Goal: Use online tool/utility: Utilize a website feature to perform a specific function

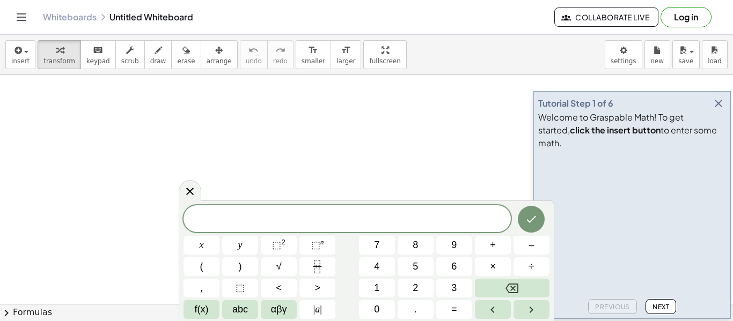
scroll to position [1, 0]
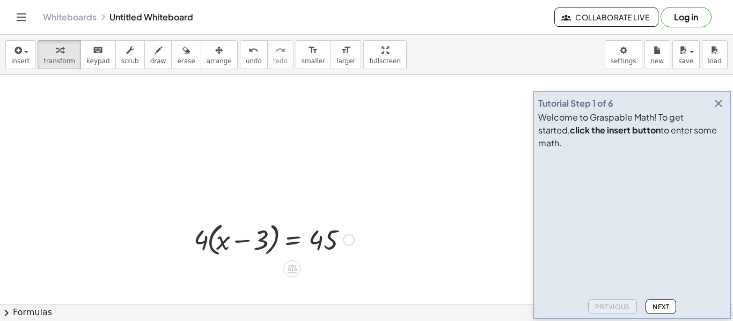
click at [232, 240] on div at bounding box center [273, 239] width 171 height 41
click at [201, 241] on div at bounding box center [273, 239] width 171 height 41
click at [215, 242] on div at bounding box center [273, 239] width 171 height 41
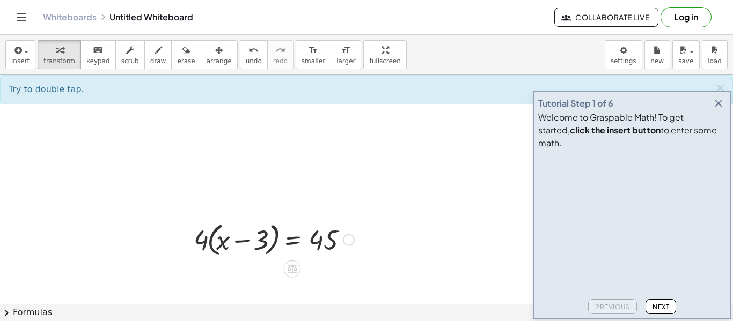
click at [215, 242] on div at bounding box center [273, 239] width 171 height 41
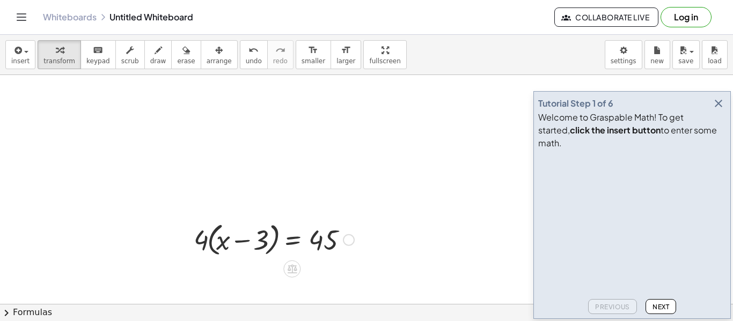
click at [215, 242] on div at bounding box center [273, 239] width 171 height 41
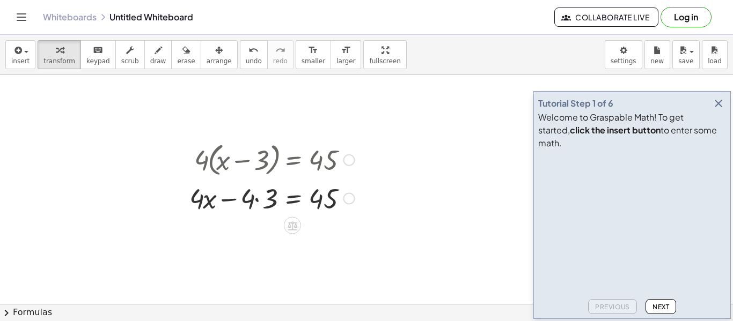
scroll to position [84, 0]
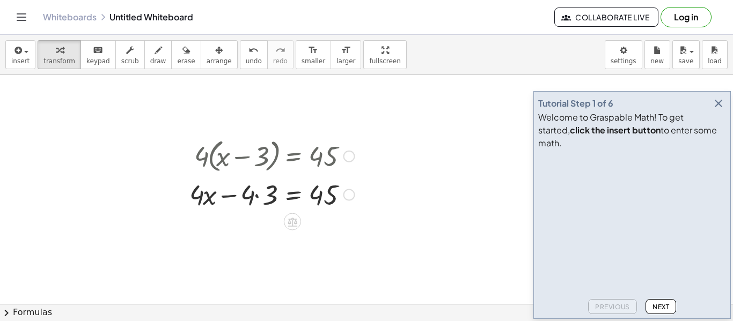
click at [260, 197] on div at bounding box center [272, 194] width 176 height 36
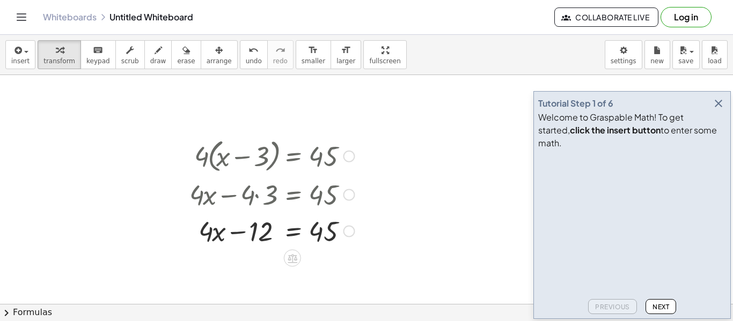
click at [259, 236] on div at bounding box center [272, 230] width 176 height 36
click at [259, 237] on div at bounding box center [272, 230] width 176 height 36
drag, startPoint x: 207, startPoint y: 233, endPoint x: 256, endPoint y: 230, distance: 48.9
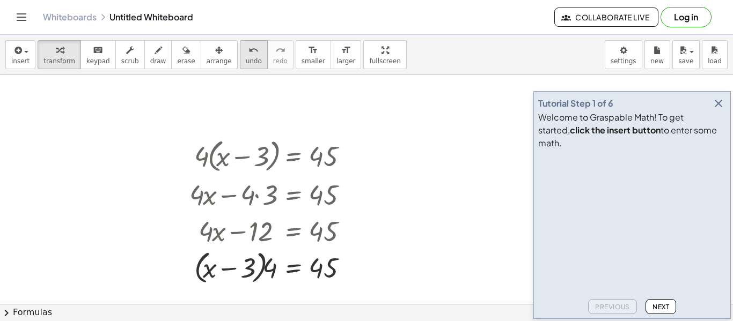
click at [248, 46] on icon "undo" at bounding box center [253, 50] width 10 height 13
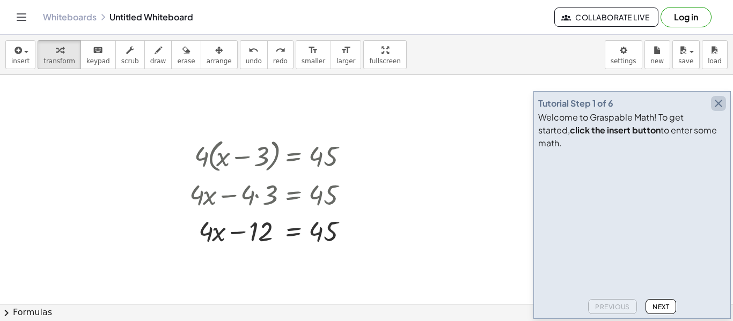
click at [718, 110] on icon "button" at bounding box center [718, 103] width 13 height 13
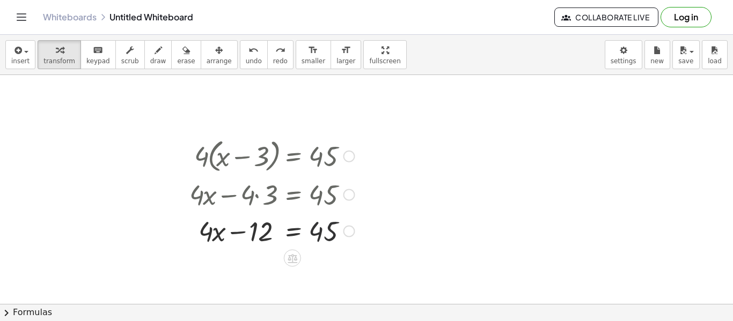
click at [318, 234] on div at bounding box center [276, 230] width 167 height 36
drag, startPoint x: 262, startPoint y: 231, endPoint x: 353, endPoint y: 234, distance: 91.3
click at [353, 234] on div at bounding box center [276, 230] width 167 height 36
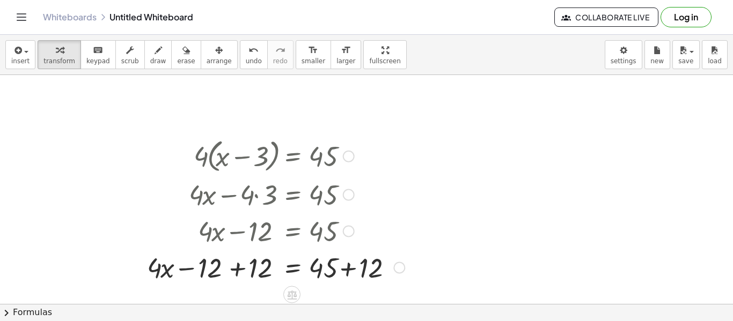
click at [338, 274] on div at bounding box center [276, 267] width 268 height 36
click at [233, 270] on div at bounding box center [251, 267] width 218 height 36
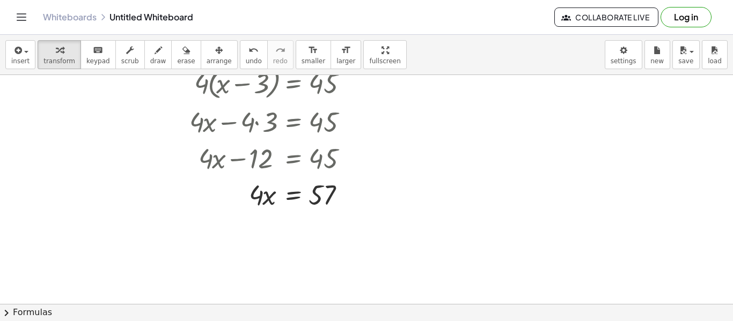
scroll to position [160, 0]
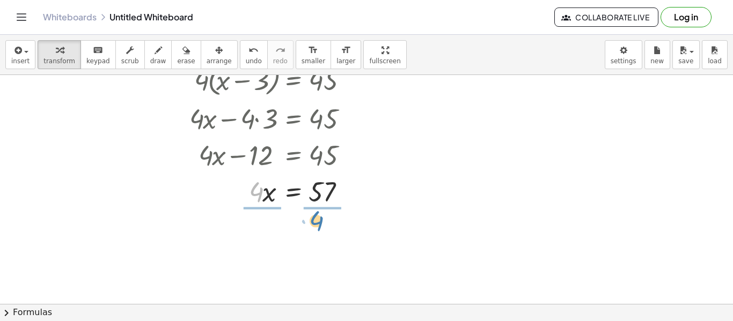
drag, startPoint x: 256, startPoint y: 194, endPoint x: 316, endPoint y: 223, distance: 66.9
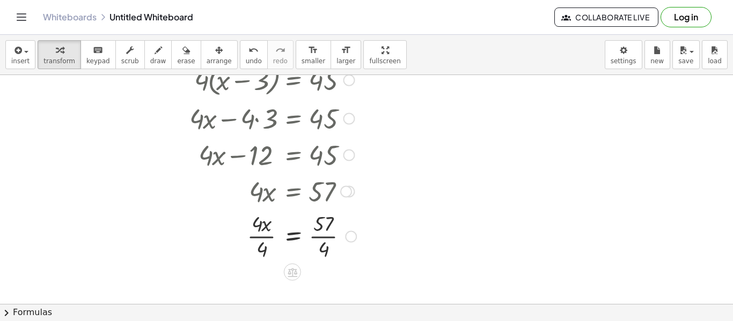
click at [325, 231] on div at bounding box center [273, 236] width 178 height 54
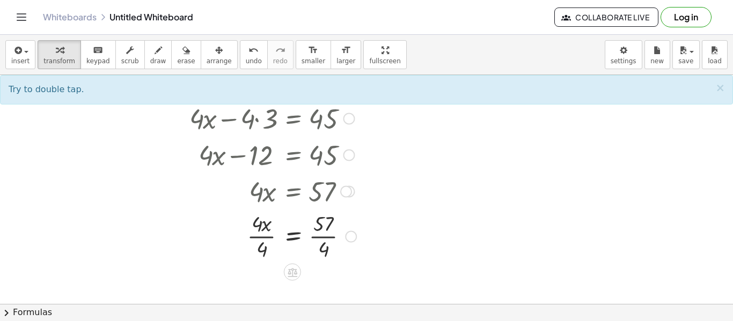
click at [325, 231] on div at bounding box center [273, 236] width 178 height 54
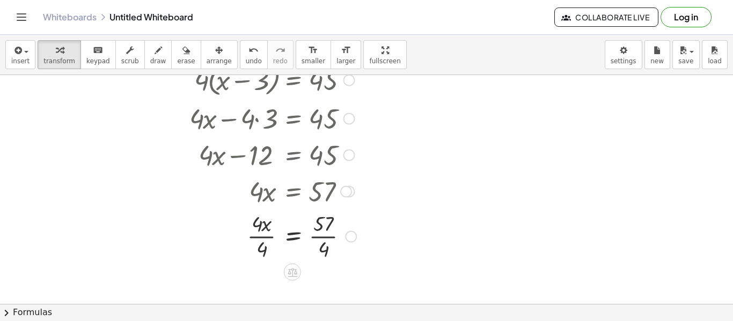
click at [325, 231] on div at bounding box center [273, 236] width 178 height 54
click at [266, 231] on div at bounding box center [288, 236] width 209 height 54
click at [263, 237] on div at bounding box center [288, 236] width 209 height 54
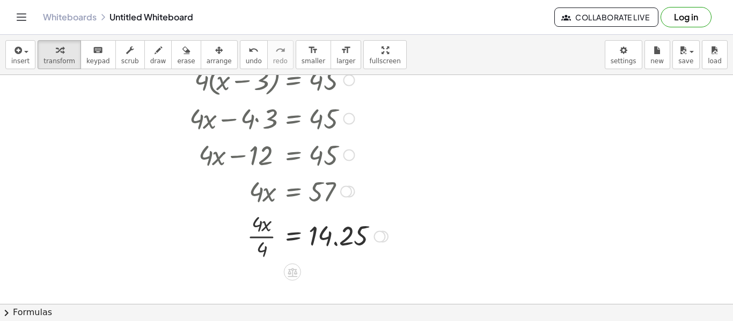
click at [263, 237] on div at bounding box center [288, 236] width 209 height 54
click at [263, 237] on div at bounding box center [288, 235] width 209 height 35
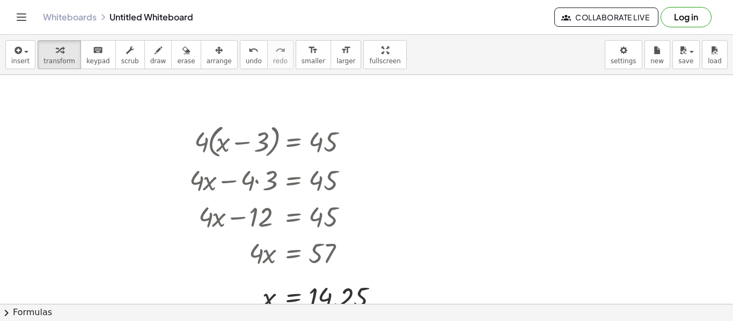
scroll to position [95, 0]
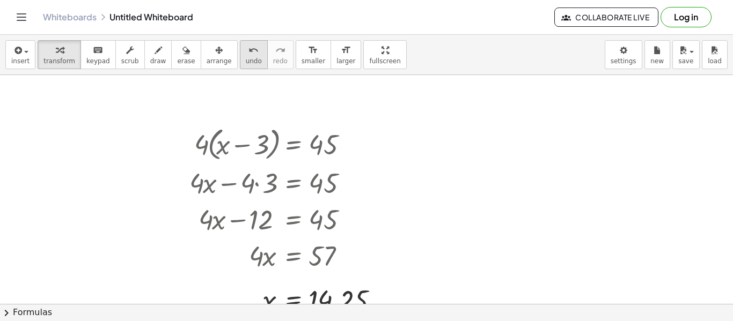
click at [248, 52] on icon "undo" at bounding box center [253, 50] width 10 height 13
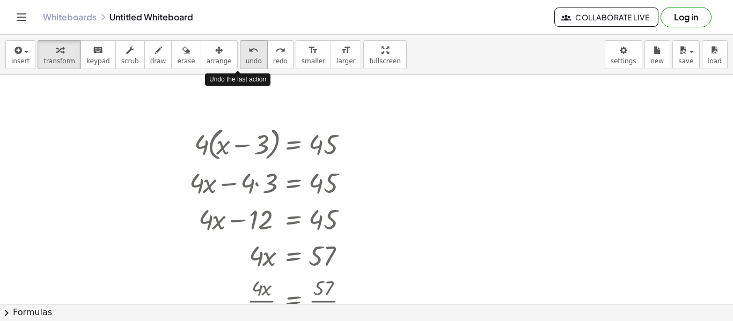
click at [248, 52] on icon "undo" at bounding box center [253, 50] width 10 height 13
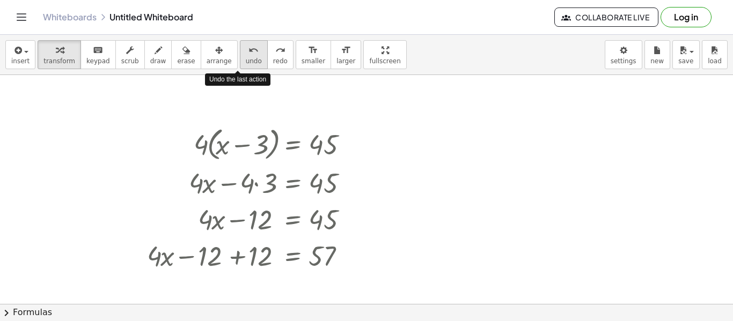
click at [248, 52] on icon "undo" at bounding box center [253, 50] width 10 height 13
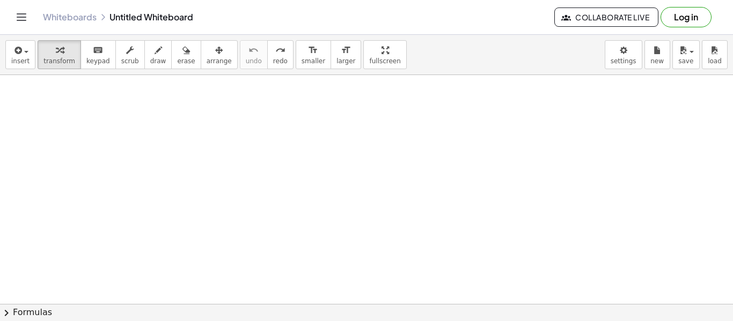
click at [271, 188] on div at bounding box center [366, 244] width 733 height 528
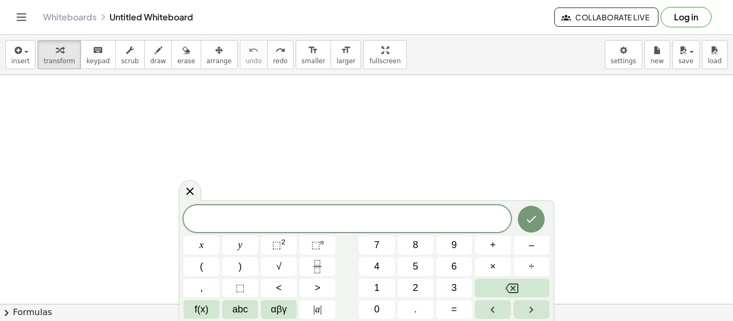
scroll to position [2, 0]
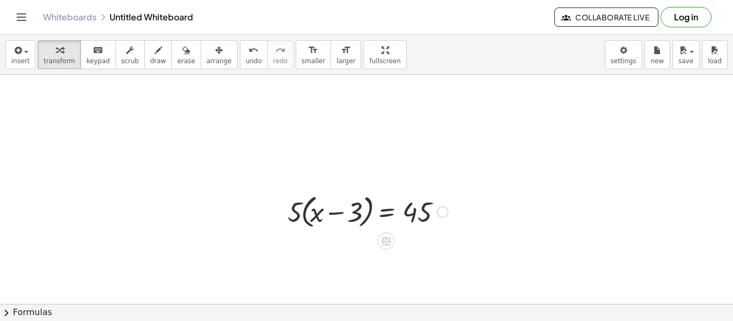
click at [307, 215] on div at bounding box center [367, 211] width 171 height 41
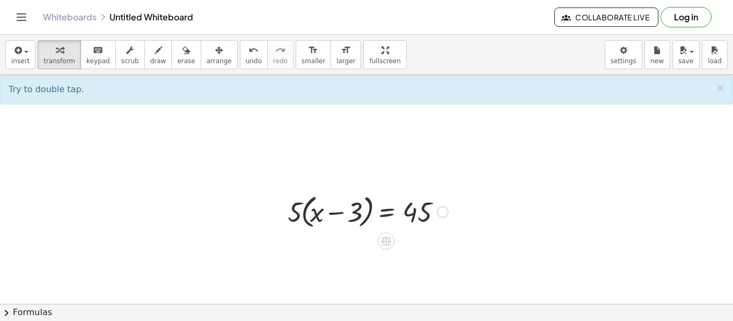
click at [303, 215] on div at bounding box center [367, 211] width 171 height 41
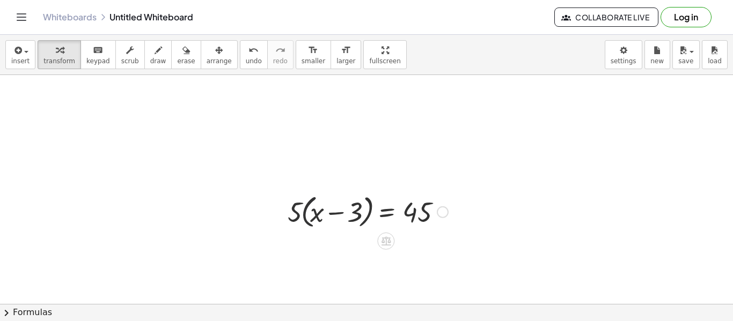
click at [303, 215] on div at bounding box center [367, 211] width 171 height 41
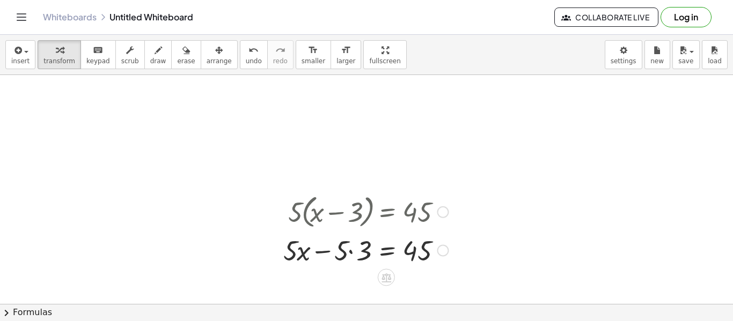
click at [358, 250] on div at bounding box center [366, 250] width 176 height 36
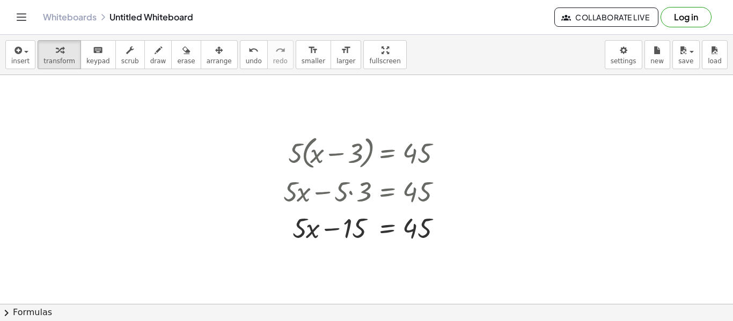
scroll to position [156, 0]
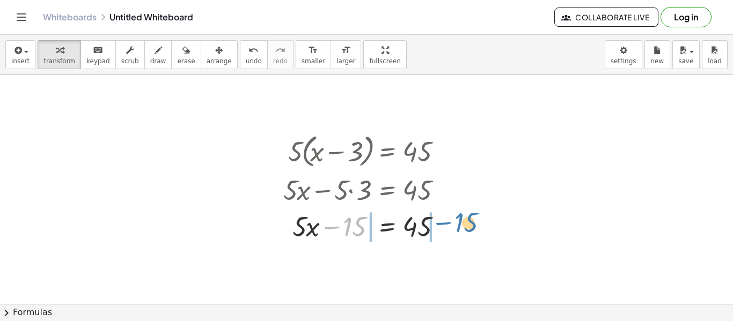
drag, startPoint x: 347, startPoint y: 233, endPoint x: 459, endPoint y: 231, distance: 112.7
click at [459, 231] on div "· 5 · ( + x − 3 ) = 45 + · 5 · x − · 5 · 3 = 45 − 15 x − = 45 + · 5 · 15" at bounding box center [366, 183] width 733 height 528
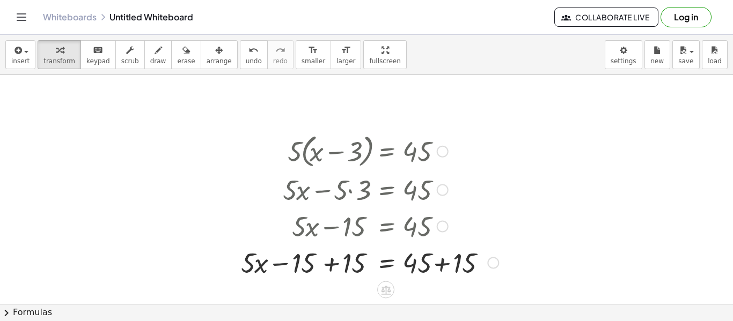
click at [439, 261] on div at bounding box center [369, 262] width 268 height 36
click at [321, 264] on div at bounding box center [344, 262] width 218 height 36
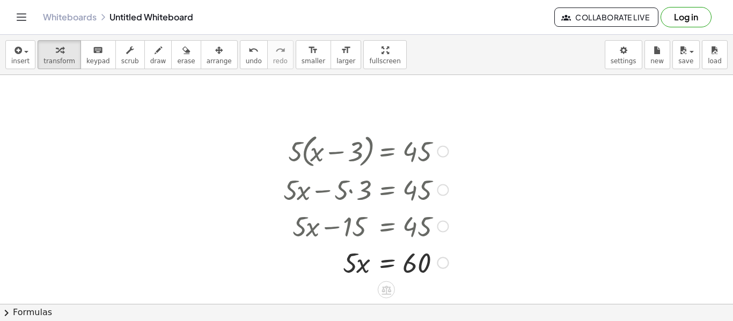
click at [362, 268] on div at bounding box center [366, 262] width 176 height 36
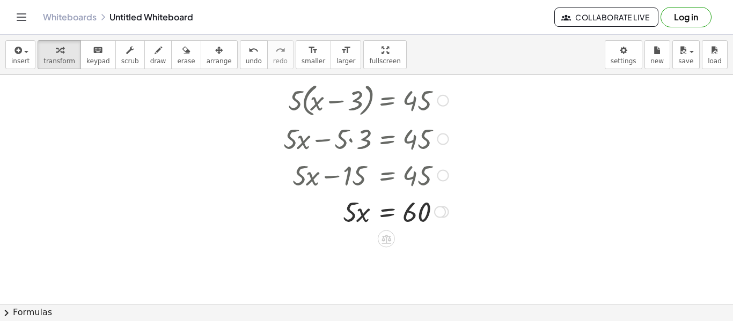
scroll to position [208, 0]
drag, startPoint x: 350, startPoint y: 211, endPoint x: 409, endPoint y: 230, distance: 62.4
click at [416, 246] on div at bounding box center [367, 256] width 178 height 54
click at [422, 261] on div at bounding box center [367, 256] width 178 height 54
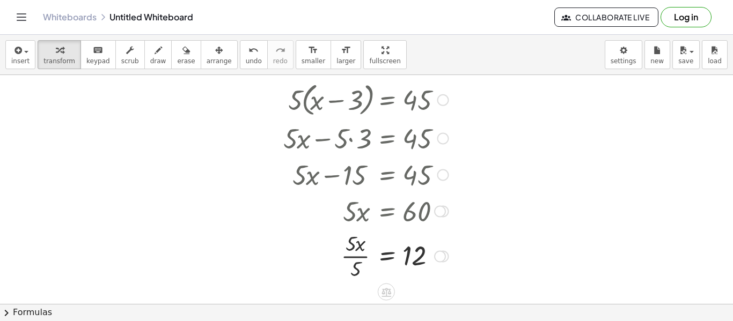
click at [351, 253] on div at bounding box center [366, 256] width 176 height 54
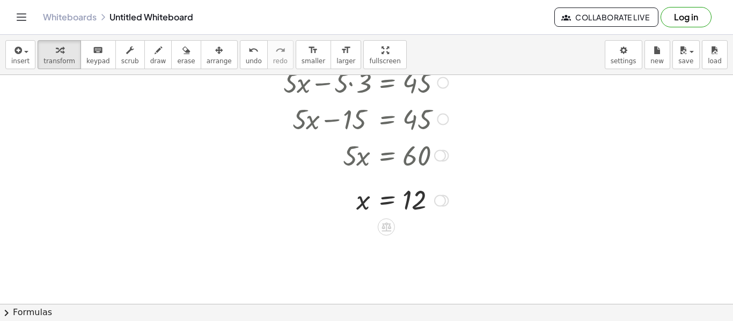
scroll to position [264, 0]
click at [132, 218] on div at bounding box center [366, 75] width 733 height 528
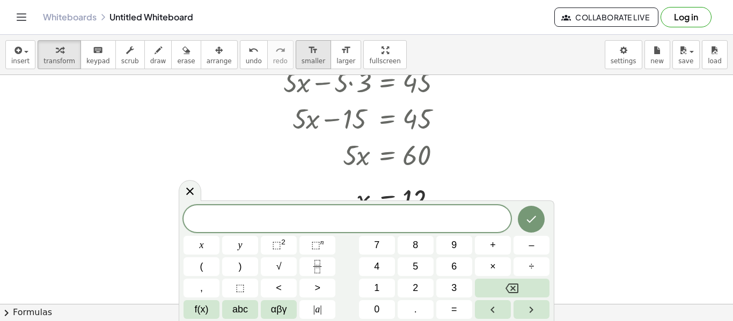
click at [303, 57] on span "smaller" at bounding box center [313, 61] width 24 height 8
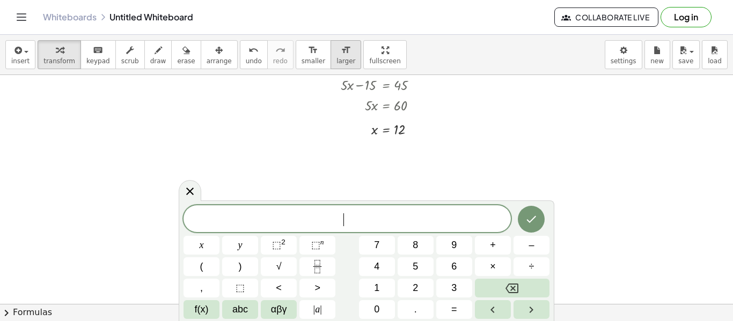
click at [336, 61] on span "larger" at bounding box center [345, 61] width 19 height 8
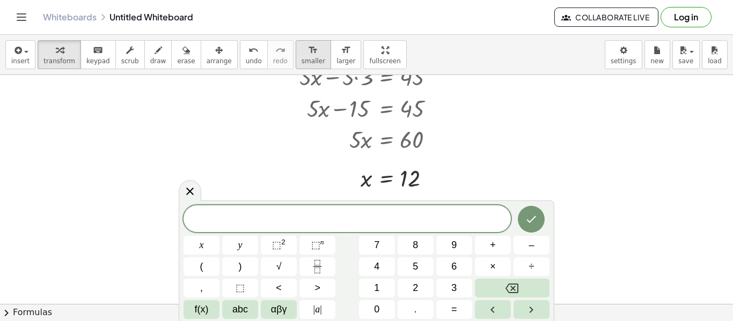
click at [301, 58] on span "smaller" at bounding box center [313, 61] width 24 height 8
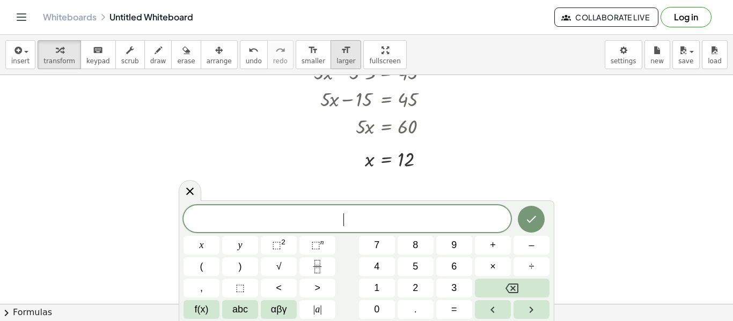
click at [341, 48] on icon "format_size" at bounding box center [346, 50] width 10 height 13
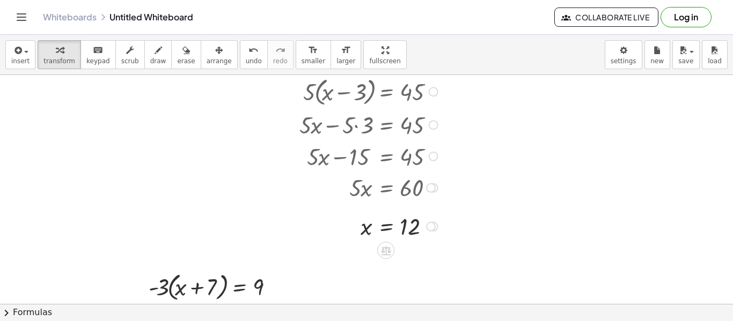
scroll to position [210, 0]
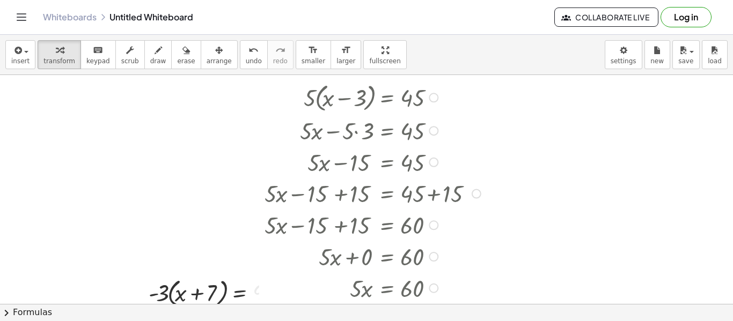
drag, startPoint x: 429, startPoint y: 192, endPoint x: 419, endPoint y: 334, distance: 142.5
click at [419, 321] on html "Graspable Math Activities Get Started Activity Bank Assigned Work Classes White…" at bounding box center [366, 160] width 733 height 321
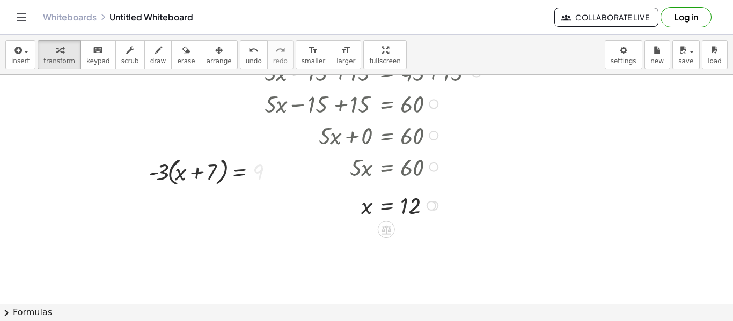
scroll to position [337, 0]
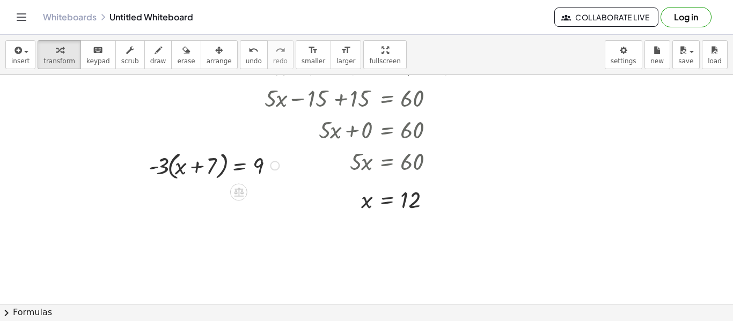
click at [162, 167] on div at bounding box center [215, 165] width 145 height 35
click at [165, 170] on div at bounding box center [215, 165] width 145 height 35
click at [171, 172] on div at bounding box center [215, 165] width 145 height 35
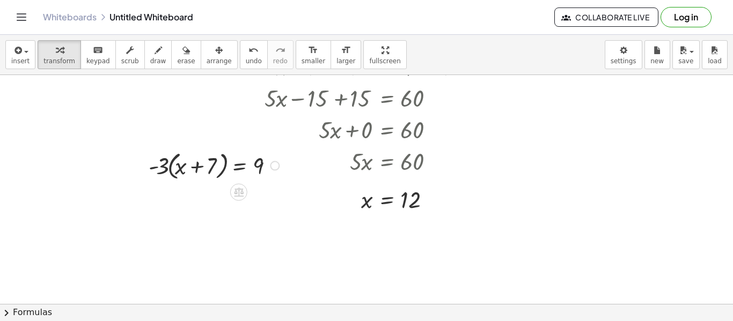
click at [171, 172] on div at bounding box center [215, 165] width 145 height 35
click at [204, 168] on div at bounding box center [205, 165] width 157 height 32
click at [186, 168] on div at bounding box center [205, 165] width 157 height 32
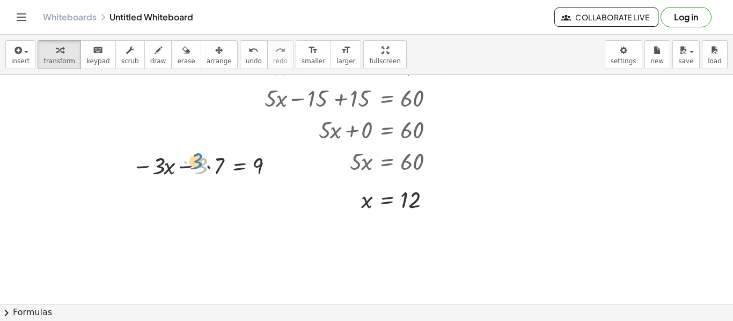
drag, startPoint x: 201, startPoint y: 168, endPoint x: 197, endPoint y: 164, distance: 6.1
click at [197, 164] on div at bounding box center [205, 165] width 157 height 32
click at [205, 165] on div at bounding box center [205, 165] width 157 height 32
drag, startPoint x: 140, startPoint y: 165, endPoint x: 80, endPoint y: 167, distance: 59.6
click at [80, 167] on div "· 5 · ( + x − 3 ) = 45 + · 5 · x − · 5 · 3 = 45 + · 5 · x − 15 = 45 + · 5 · x −…" at bounding box center [366, 81] width 733 height 687
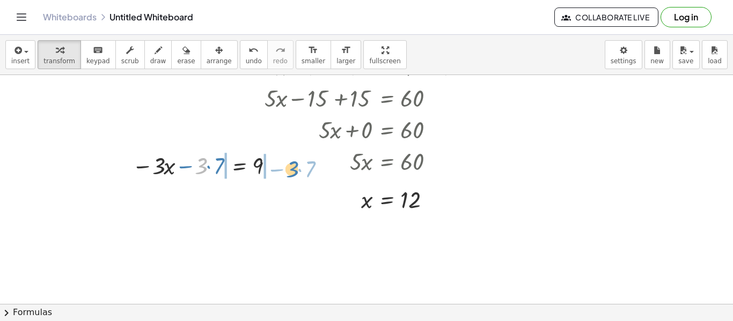
drag, startPoint x: 204, startPoint y: 165, endPoint x: 296, endPoint y: 167, distance: 91.2
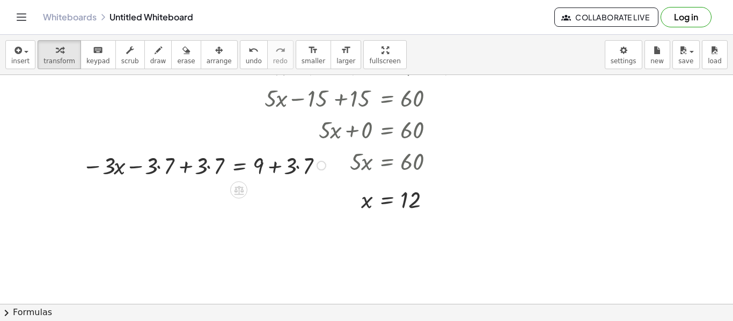
click at [282, 173] on div at bounding box center [205, 165] width 257 height 32
click at [278, 168] on div at bounding box center [205, 165] width 257 height 32
click at [203, 162] on div at bounding box center [205, 165] width 257 height 32
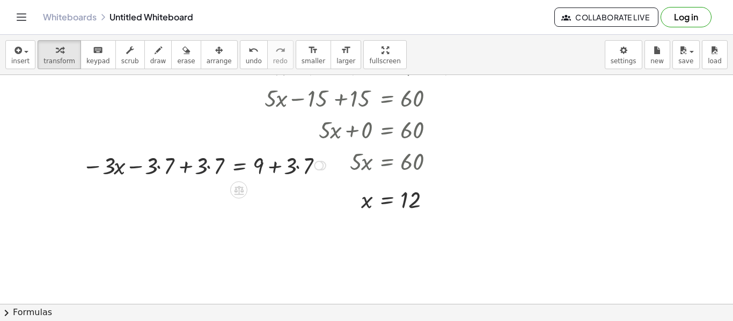
click at [203, 162] on div at bounding box center [205, 165] width 257 height 32
click at [184, 168] on div at bounding box center [205, 165] width 257 height 32
click at [82, 168] on div at bounding box center [74, 164] width 16 height 37
click at [274, 166] on div at bounding box center [263, 165] width 149 height 32
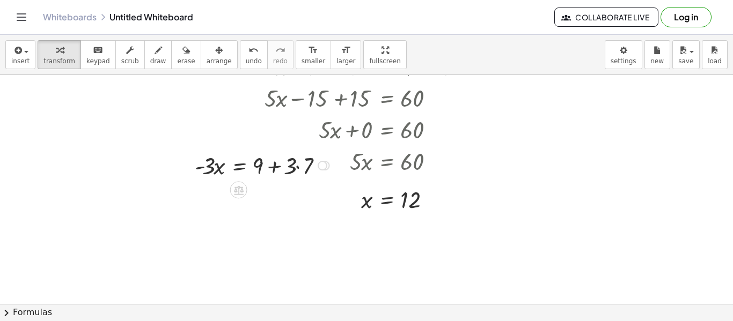
click at [299, 171] on div at bounding box center [263, 165] width 149 height 32
click at [278, 170] on div at bounding box center [259, 165] width 141 height 32
drag, startPoint x: 205, startPoint y: 168, endPoint x: 259, endPoint y: 182, distance: 54.9
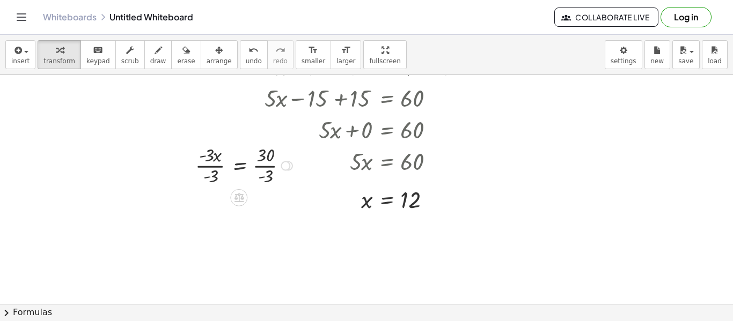
click at [264, 168] on div at bounding box center [245, 165] width 111 height 46
click at [215, 163] on div at bounding box center [248, 165] width 117 height 46
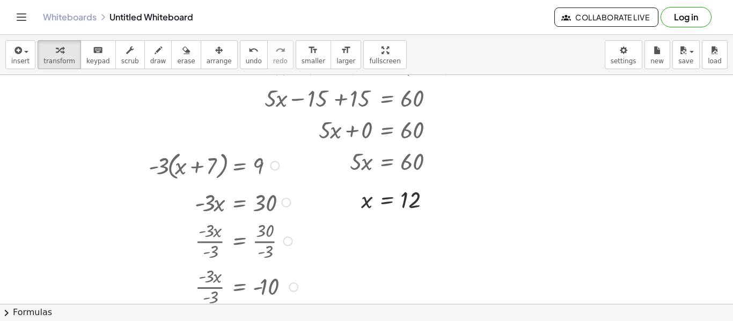
drag, startPoint x: 292, startPoint y: 167, endPoint x: 300, endPoint y: 347, distance: 179.9
click at [300, 321] on html "Graspable Math Activities Get Started Activity Bank Assigned Work Classes White…" at bounding box center [366, 160] width 733 height 321
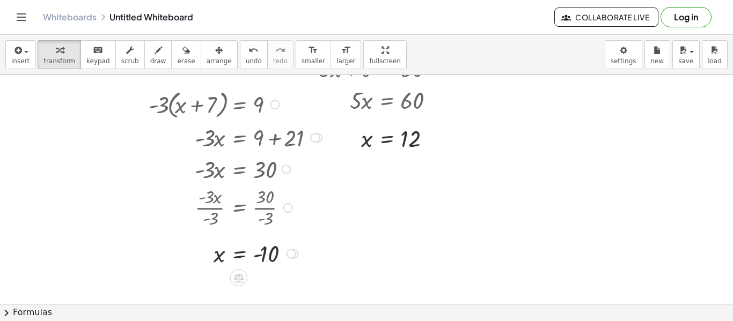
scroll to position [389, 0]
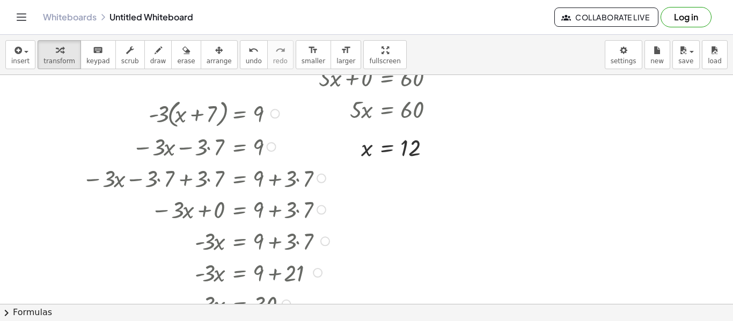
drag, startPoint x: 313, startPoint y: 145, endPoint x: 303, endPoint y: 342, distance: 196.6
click at [303, 321] on html "Graspable Math Activities Get Started Activity Bank Assigned Work Classes White…" at bounding box center [366, 160] width 733 height 321
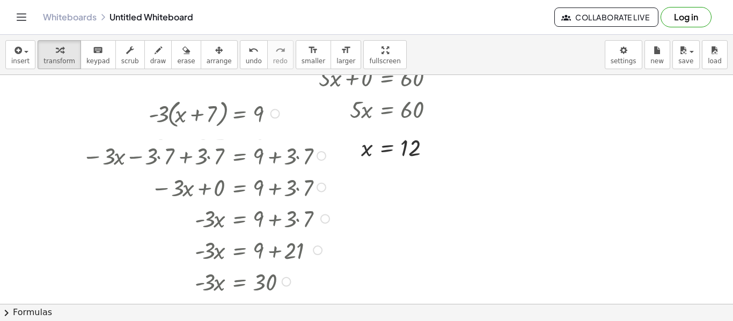
drag, startPoint x: 323, startPoint y: 180, endPoint x: 324, endPoint y: 152, distance: 27.9
click at [324, 152] on div at bounding box center [321, 156] width 10 height 10
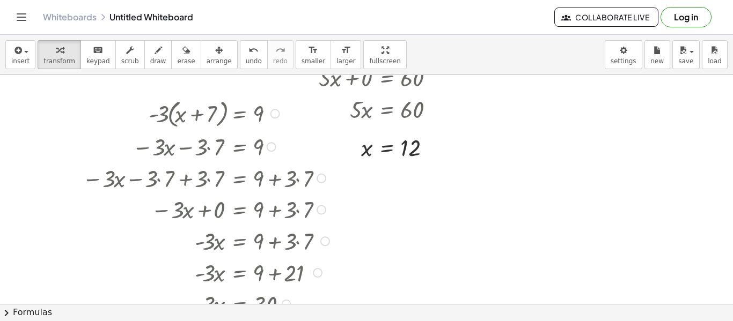
drag, startPoint x: 318, startPoint y: 144, endPoint x: 318, endPoint y: 263, distance: 119.6
click at [239, 114] on div "· - 3 · ( + x + 7 ) = 9 − · 3 · x − · 3 · 7 = 9 − · 3 · x − · 3 · 7 + · 3 · 7 =…" at bounding box center [239, 114] width 0 height 0
drag, startPoint x: 322, startPoint y: 236, endPoint x: 321, endPoint y: 185, distance: 51.5
click at [239, 114] on div "· - 3 · ( + x + 7 ) = 9 − · 3 · x − · 3 · 7 = 9 − · 3 · x − · 3 · 7 + · 3 · 7 =…" at bounding box center [239, 114] width 0 height 0
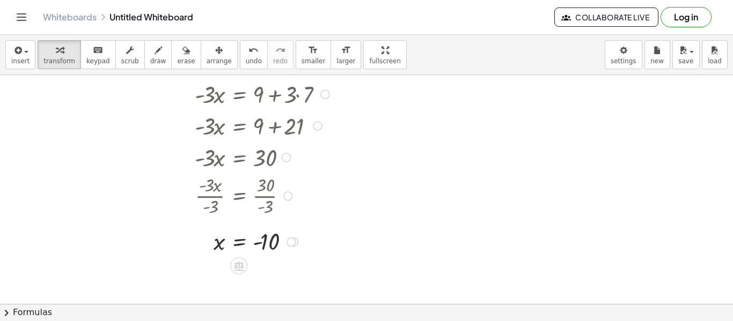
scroll to position [539, 0]
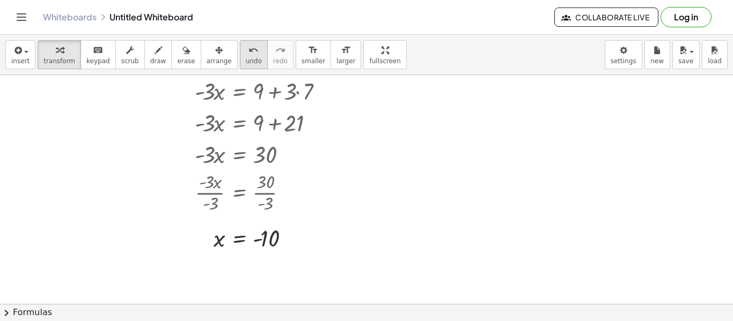
click at [246, 61] on span "undo" at bounding box center [254, 61] width 16 height 8
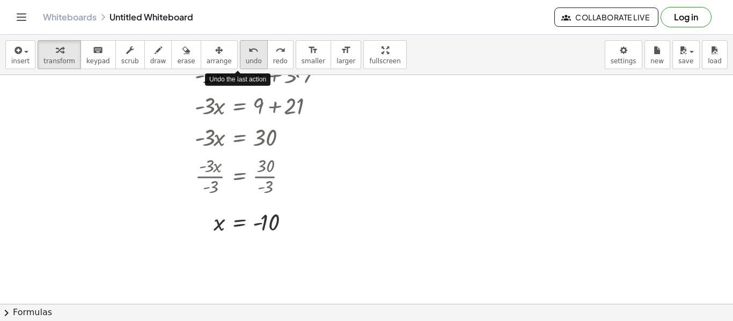
click at [246, 61] on span "undo" at bounding box center [254, 61] width 16 height 8
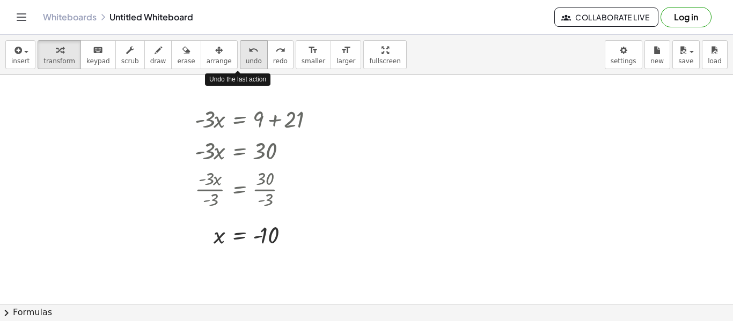
click at [246, 61] on span "undo" at bounding box center [254, 61] width 16 height 8
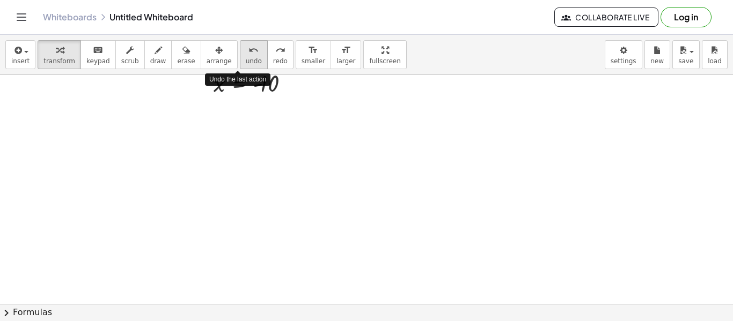
click at [246, 61] on span "undo" at bounding box center [254, 61] width 16 height 8
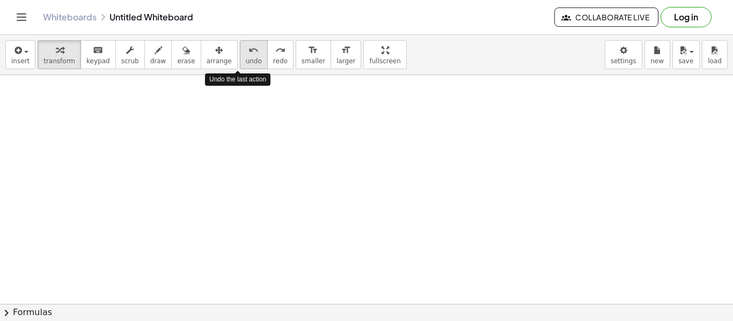
click at [246, 61] on span "undo" at bounding box center [254, 61] width 16 height 8
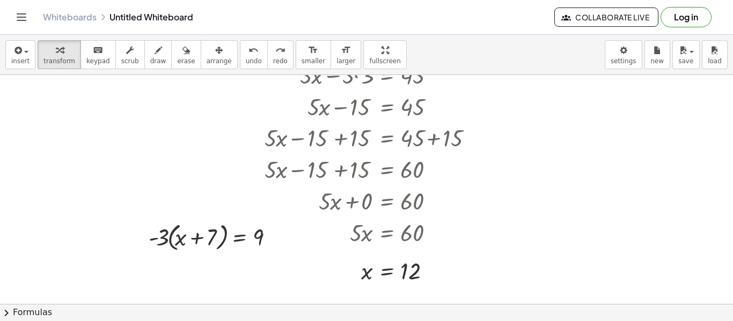
scroll to position [244, 0]
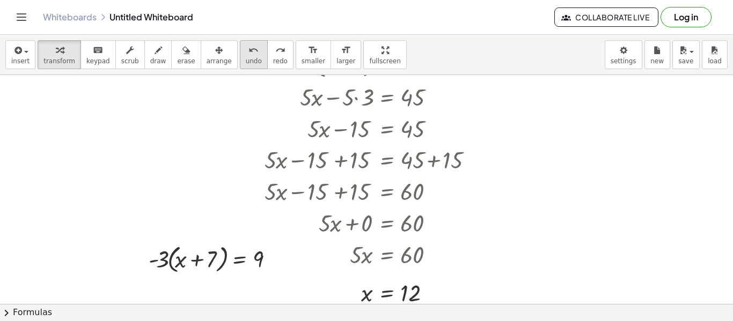
click at [248, 55] on icon "undo" at bounding box center [253, 50] width 10 height 13
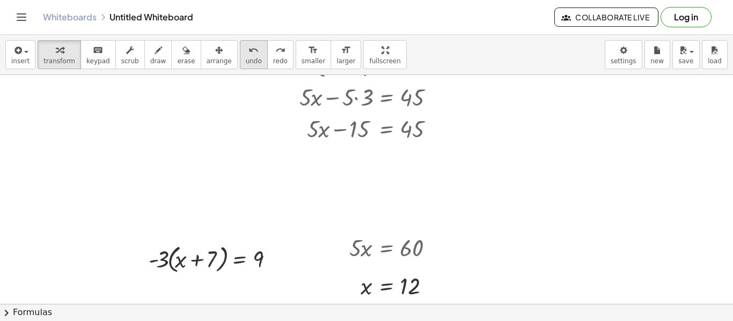
click at [248, 55] on icon "undo" at bounding box center [253, 50] width 10 height 13
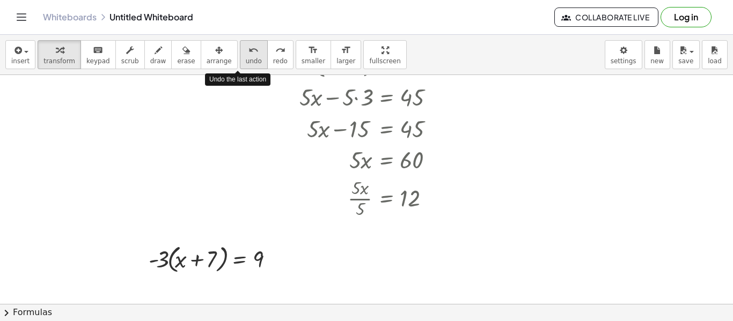
click at [248, 55] on icon "undo" at bounding box center [253, 50] width 10 height 13
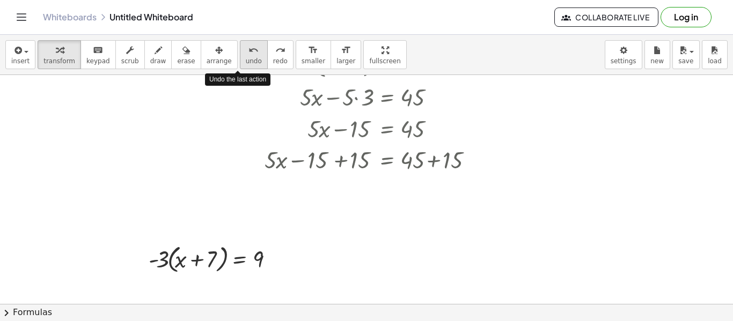
click at [248, 55] on icon "undo" at bounding box center [253, 50] width 10 height 13
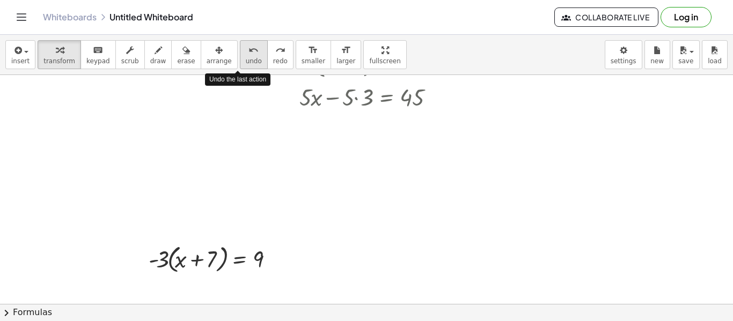
click at [248, 55] on icon "undo" at bounding box center [253, 50] width 10 height 13
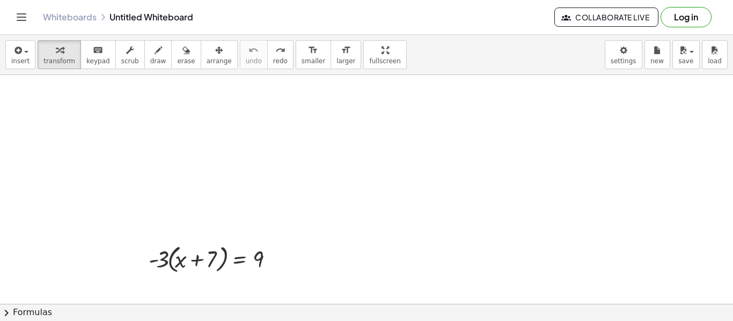
click at [409, 251] on div at bounding box center [366, 175] width 733 height 687
click at [307, 221] on div at bounding box center [366, 175] width 733 height 687
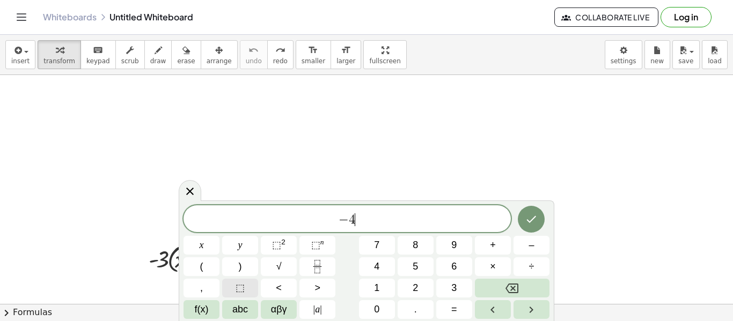
scroll to position [4, 0]
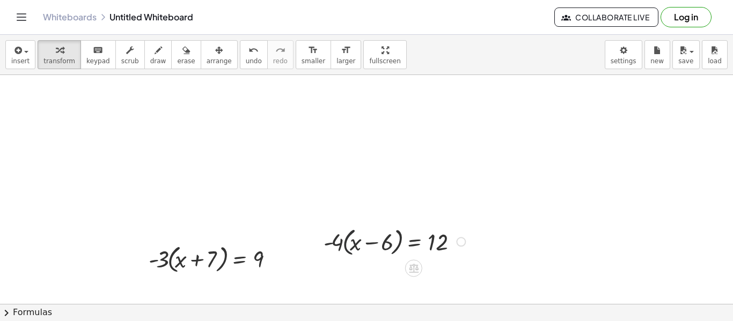
click at [347, 246] on div at bounding box center [396, 241] width 156 height 35
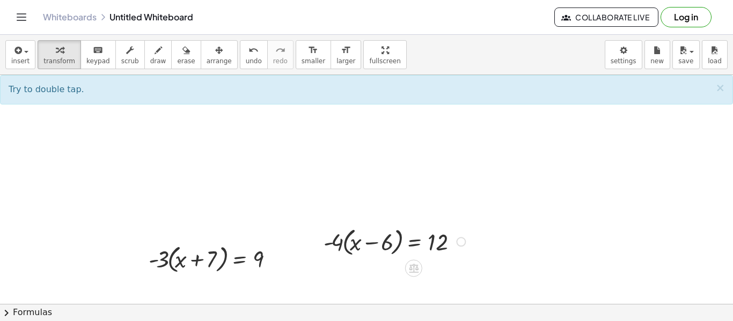
click at [354, 246] on div at bounding box center [396, 241] width 156 height 35
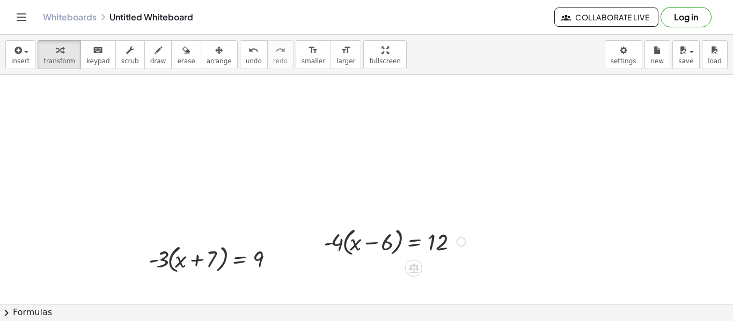
click at [354, 246] on div at bounding box center [396, 241] width 156 height 35
click at [352, 246] on div at bounding box center [396, 241] width 156 height 35
click at [340, 243] on div at bounding box center [396, 241] width 156 height 35
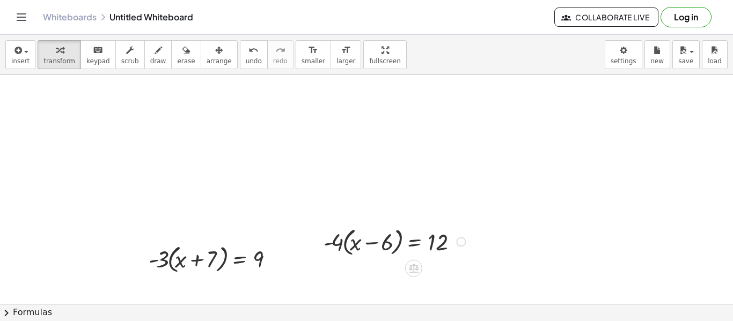
click at [340, 243] on div at bounding box center [396, 241] width 156 height 35
click at [344, 244] on div at bounding box center [396, 241] width 156 height 35
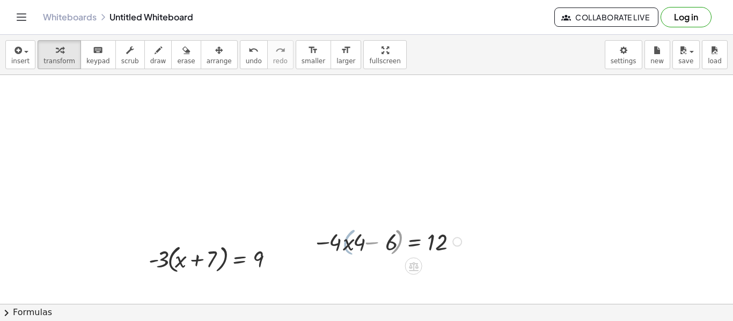
click at [344, 244] on div at bounding box center [387, 241] width 172 height 32
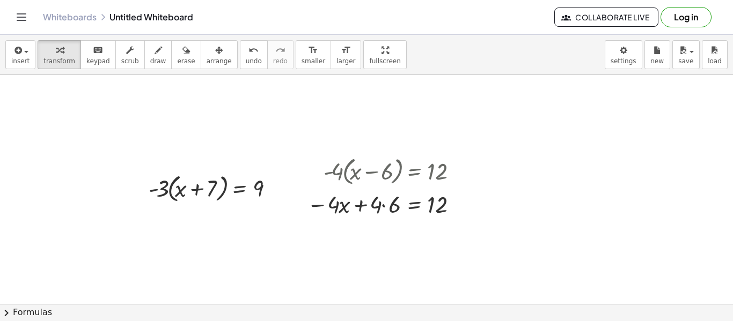
scroll to position [316, 0]
click at [383, 203] on div at bounding box center [387, 202] width 172 height 32
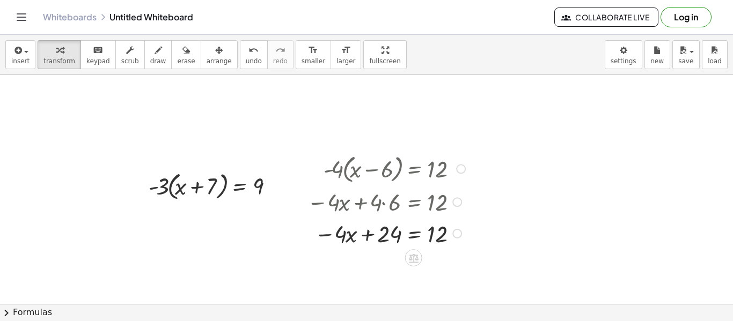
click at [366, 237] on div at bounding box center [387, 233] width 172 height 32
click at [347, 236] on div at bounding box center [387, 233] width 172 height 32
drag, startPoint x: 382, startPoint y: 235, endPoint x: 484, endPoint y: 233, distance: 102.5
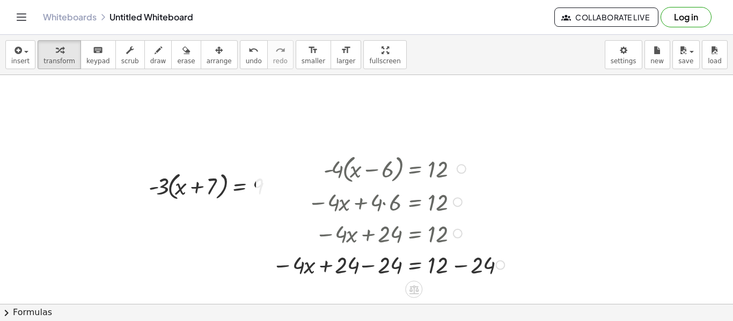
click at [462, 275] on div at bounding box center [390, 264] width 247 height 32
click at [369, 267] on div at bounding box center [372, 264] width 211 height 32
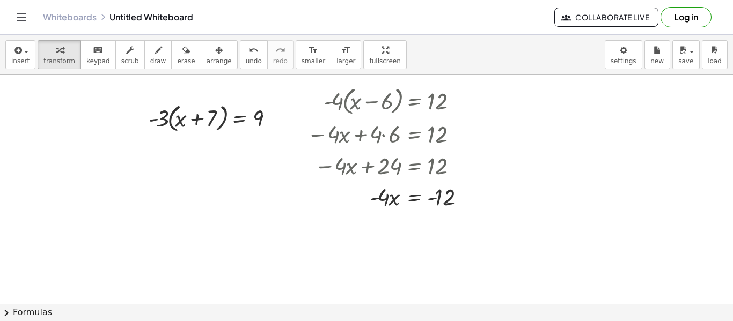
scroll to position [388, 0]
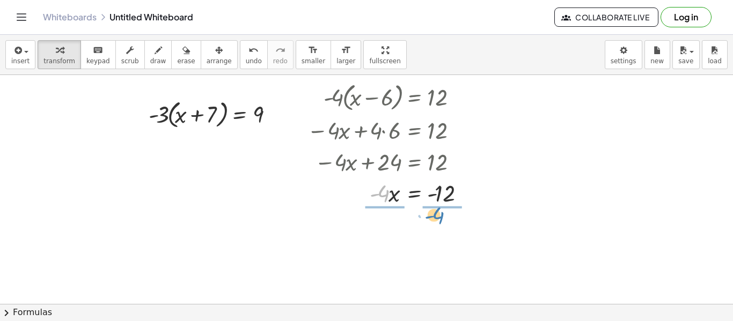
drag, startPoint x: 381, startPoint y: 194, endPoint x: 437, endPoint y: 216, distance: 60.5
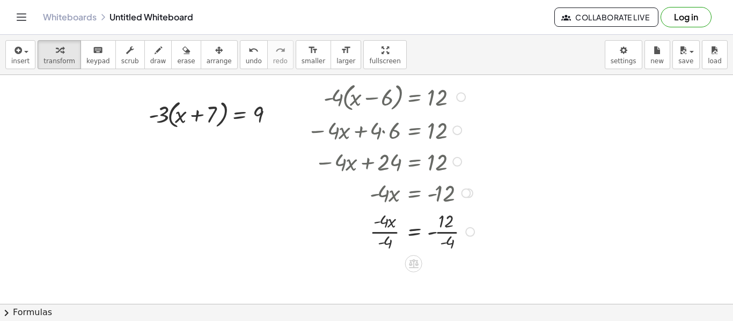
click at [391, 229] on div at bounding box center [391, 231] width 181 height 46
click at [389, 232] on div at bounding box center [391, 231] width 181 height 46
click at [450, 230] on div at bounding box center [391, 231] width 181 height 46
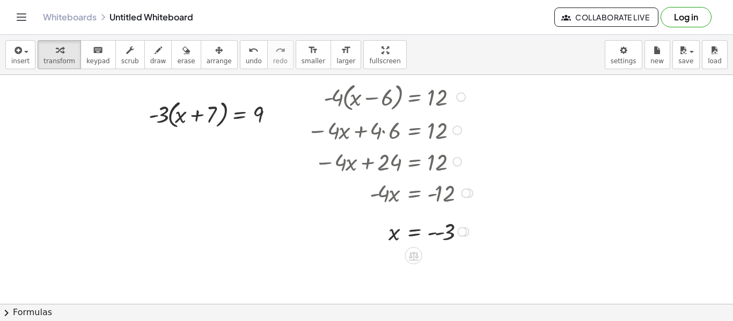
click at [437, 231] on div at bounding box center [391, 231] width 180 height 31
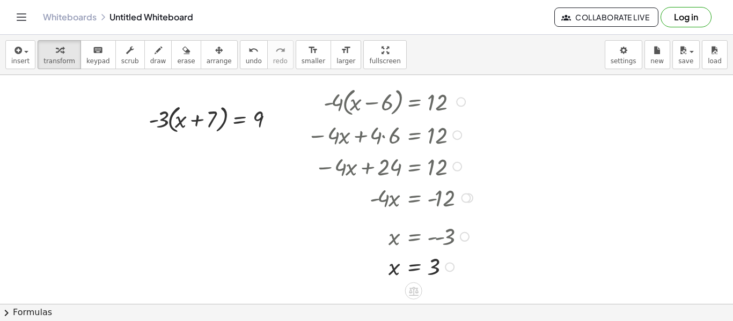
scroll to position [402, 0]
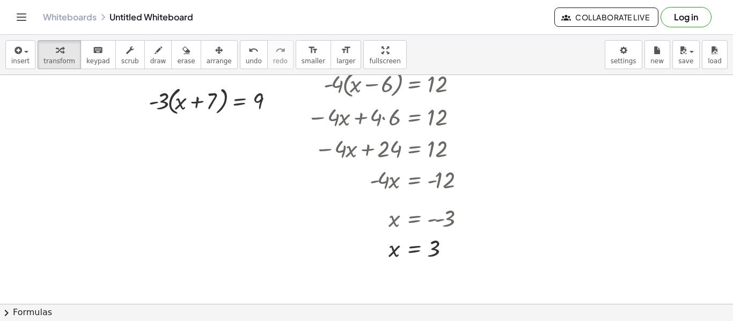
click at [229, 176] on div at bounding box center [366, 16] width 733 height 687
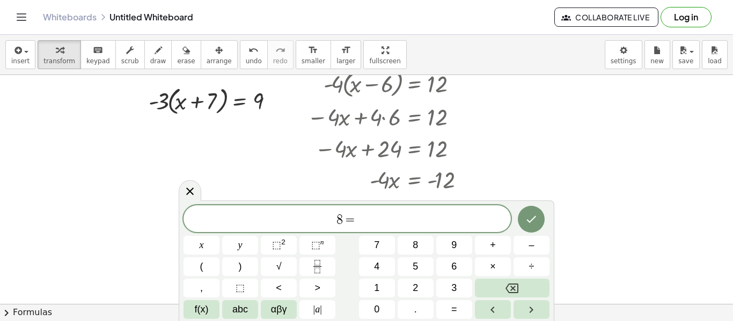
scroll to position [5, 0]
click at [528, 217] on icon "Done" at bounding box center [531, 218] width 13 height 13
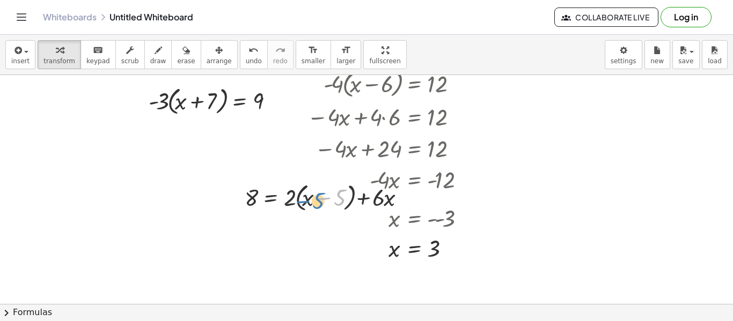
drag, startPoint x: 318, startPoint y: 196, endPoint x: 298, endPoint y: 199, distance: 20.6
click at [298, 199] on div at bounding box center [329, 196] width 180 height 35
click at [408, 199] on div at bounding box center [406, 198] width 10 height 10
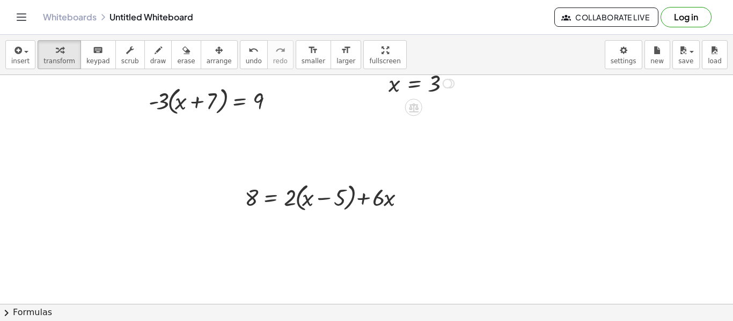
drag, startPoint x: 450, startPoint y: 247, endPoint x: 449, endPoint y: 59, distance: 187.8
click at [449, 59] on div "insert select one: Math Expression Function Text Youtube Video Graphing Geometr…" at bounding box center [366, 178] width 733 height 286
click at [329, 198] on div at bounding box center [329, 196] width 180 height 35
click at [318, 200] on div at bounding box center [329, 196] width 180 height 35
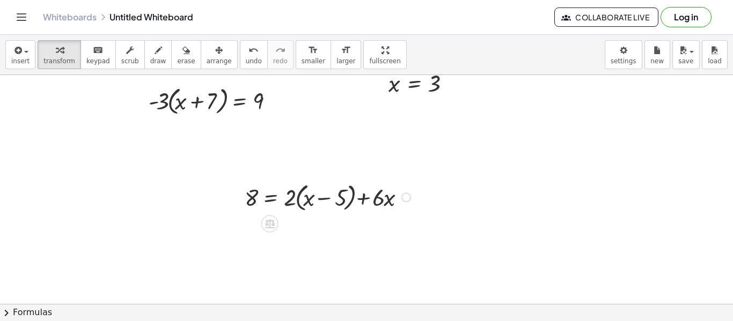
click at [318, 200] on div at bounding box center [329, 196] width 180 height 35
click at [289, 197] on div at bounding box center [329, 196] width 180 height 35
click at [294, 200] on div at bounding box center [329, 196] width 180 height 35
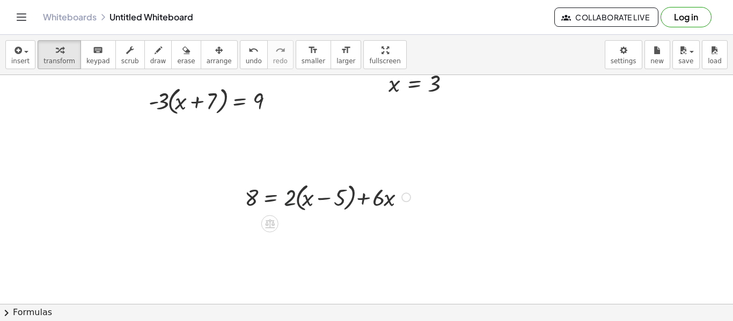
click at [294, 200] on div at bounding box center [329, 196] width 180 height 35
click at [298, 201] on div at bounding box center [329, 196] width 180 height 35
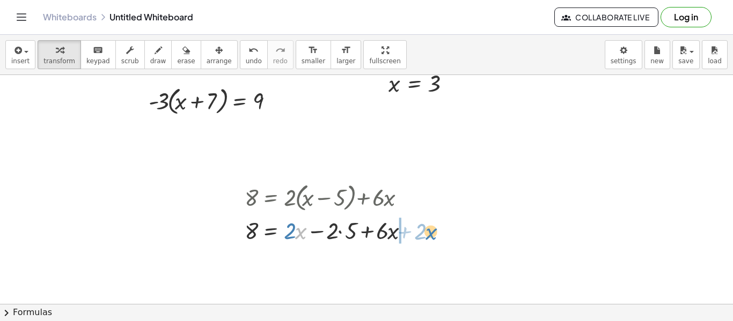
drag, startPoint x: 297, startPoint y: 233, endPoint x: 427, endPoint y: 235, distance: 130.4
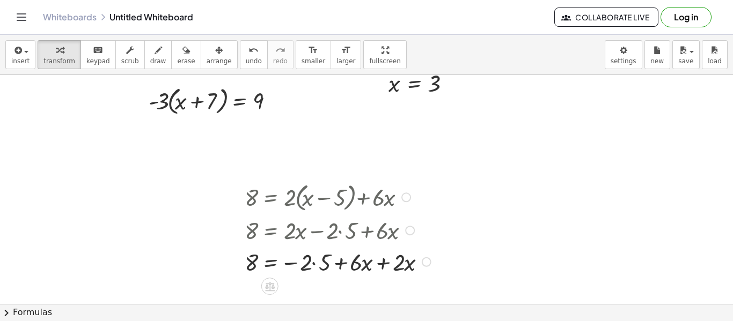
click at [381, 264] on div at bounding box center [339, 262] width 200 height 32
click at [422, 264] on div at bounding box center [427, 262] width 10 height 10
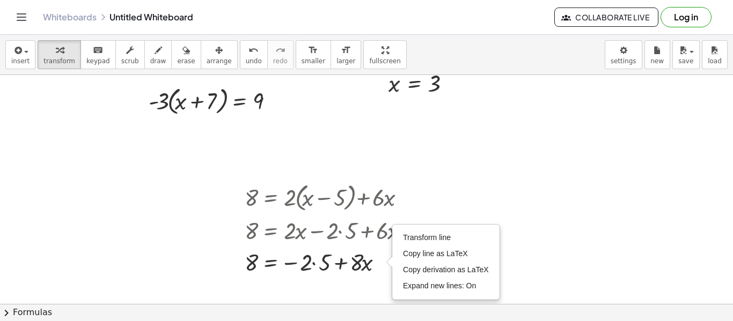
click at [477, 193] on div at bounding box center [366, 16] width 733 height 687
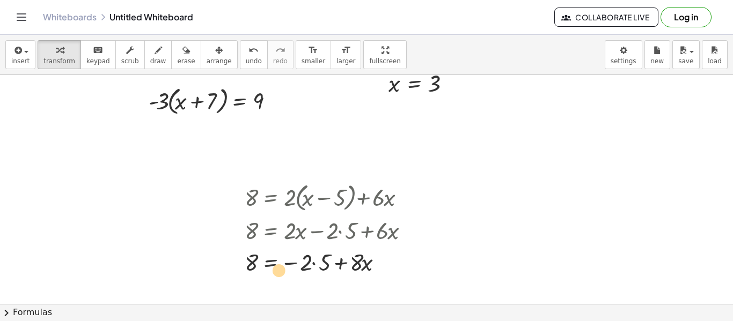
drag, startPoint x: 313, startPoint y: 263, endPoint x: 289, endPoint y: 266, distance: 24.2
click at [289, 266] on div at bounding box center [330, 262] width 183 height 32
drag, startPoint x: 308, startPoint y: 261, endPoint x: 224, endPoint y: 261, distance: 84.8
click at [328, 267] on div at bounding box center [313, 262] width 235 height 32
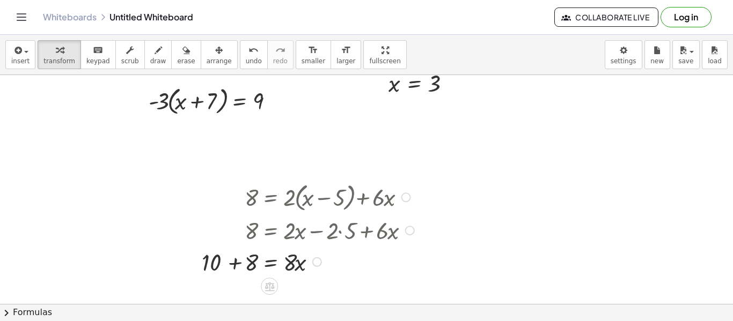
click at [237, 266] on div at bounding box center [309, 262] width 226 height 32
drag, startPoint x: 296, startPoint y: 265, endPoint x: 309, endPoint y: 267, distance: 13.5
click at [309, 267] on div at bounding box center [325, 262] width 195 height 32
drag, startPoint x: 292, startPoint y: 263, endPoint x: 254, endPoint y: 289, distance: 45.7
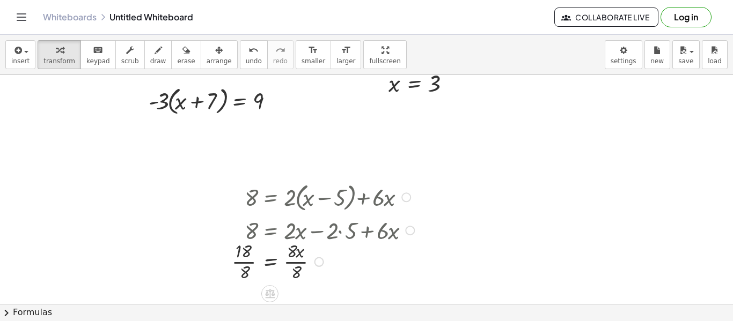
click at [248, 268] on div at bounding box center [324, 261] width 197 height 46
click at [297, 264] on div at bounding box center [317, 261] width 212 height 46
click at [241, 263] on div at bounding box center [317, 261] width 212 height 31
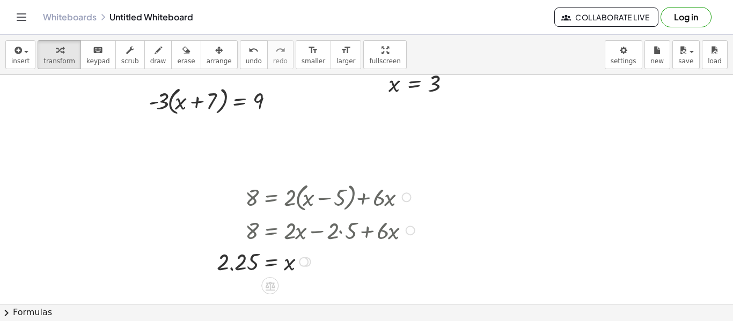
click at [241, 263] on div at bounding box center [317, 261] width 212 height 31
click at [240, 266] on div at bounding box center [317, 261] width 212 height 31
drag, startPoint x: 300, startPoint y: 261, endPoint x: 285, endPoint y: 347, distance: 86.6
click at [285, 321] on html "Graspable Math Activities Get Started Activity Bank Assigned Work Classes White…" at bounding box center [366, 160] width 733 height 321
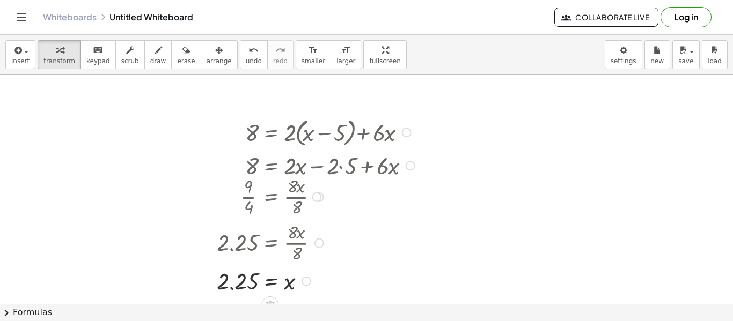
scroll to position [470, 0]
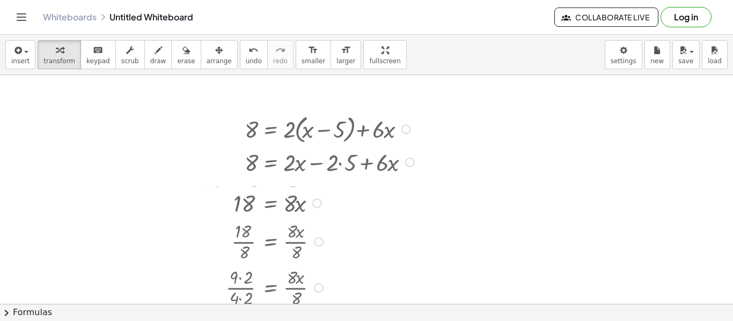
drag, startPoint x: 318, startPoint y: 193, endPoint x: 308, endPoint y: 347, distance: 153.8
click at [308, 321] on html "Graspable Math Activities Get Started Activity Bank Assigned Work Classes White…" at bounding box center [366, 160] width 733 height 321
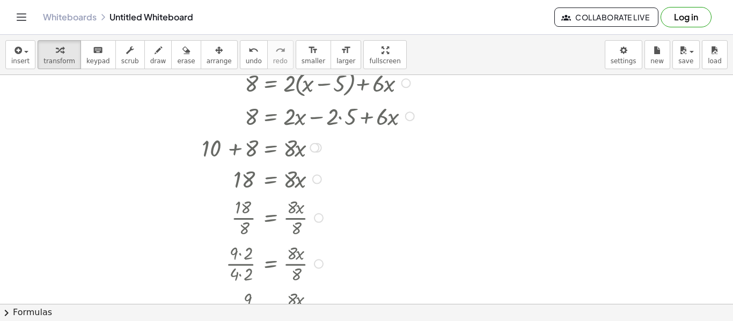
scroll to position [517, 0]
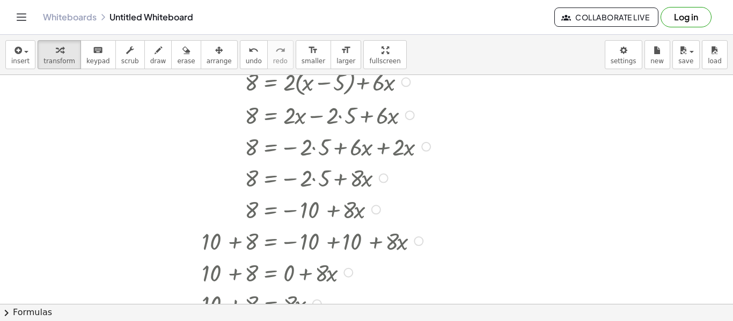
drag, startPoint x: 311, startPoint y: 144, endPoint x: 275, endPoint y: 328, distance: 188.1
click at [275, 321] on html "Graspable Math Activities Get Started Activity Bank Assigned Work Classes White…" at bounding box center [366, 160] width 733 height 321
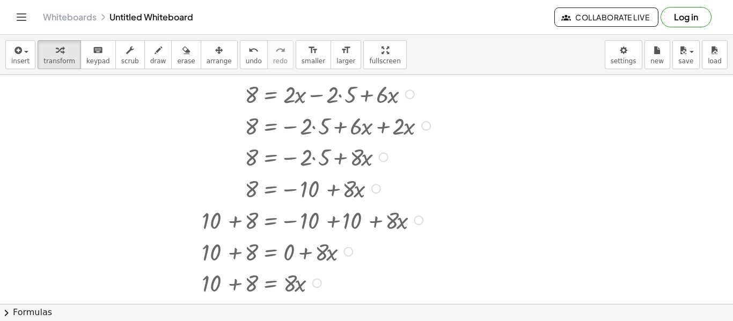
scroll to position [539, 0]
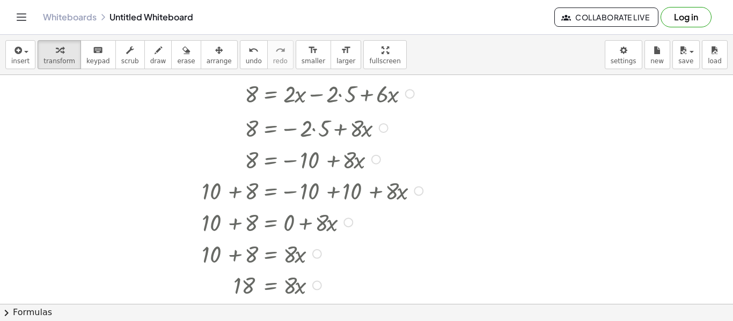
drag, startPoint x: 380, startPoint y: 157, endPoint x: 392, endPoint y: 121, distance: 37.2
click at [269, 128] on div "8 = − · 2 · 5 + · 8 · x" at bounding box center [269, 128] width 0 height 0
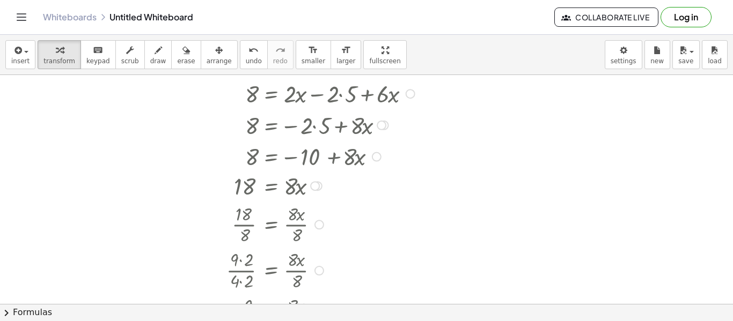
drag, startPoint x: 315, startPoint y: 284, endPoint x: 313, endPoint y: 170, distance: 114.3
click at [270, 186] on div "18 = · 8 · x" at bounding box center [270, 186] width 0 height 0
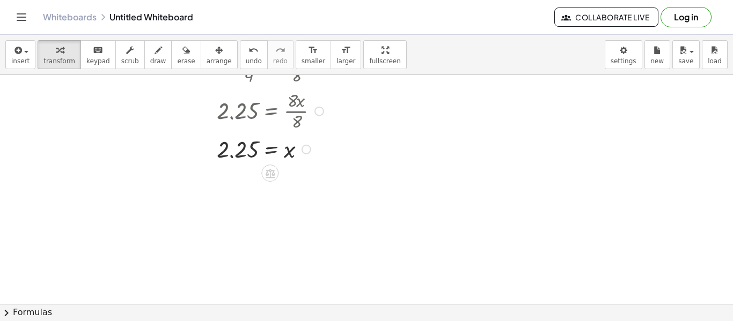
scroll to position [792, 0]
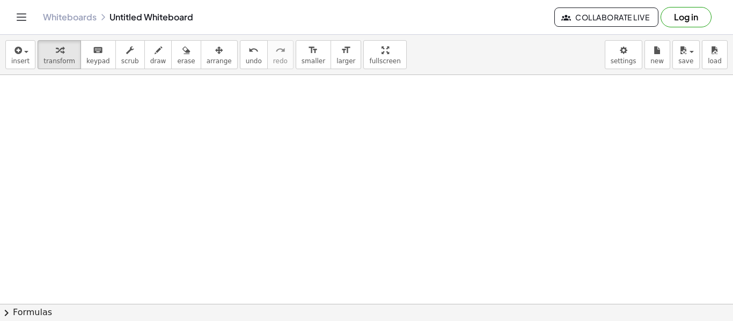
drag, startPoint x: 307, startPoint y: 150, endPoint x: 306, endPoint y: -65, distance: 215.1
click at [306, 0] on html "Graspable Math Activities Get Started Activity Bank Assigned Work Classes White…" at bounding box center [366, 160] width 733 height 321
click at [358, 174] on div at bounding box center [384, 173] width 160 height 35
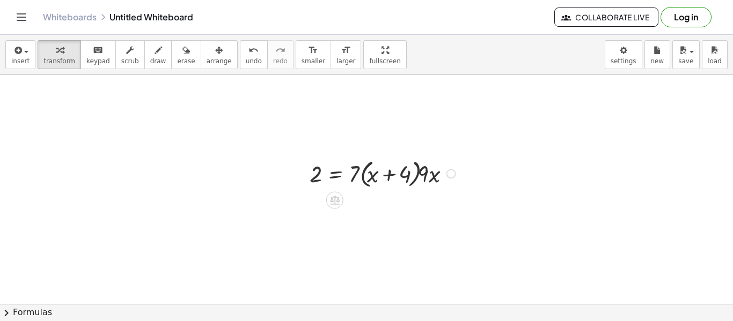
click at [358, 174] on div at bounding box center [384, 173] width 160 height 35
click at [357, 173] on div at bounding box center [384, 173] width 160 height 35
click at [363, 177] on div at bounding box center [384, 173] width 160 height 35
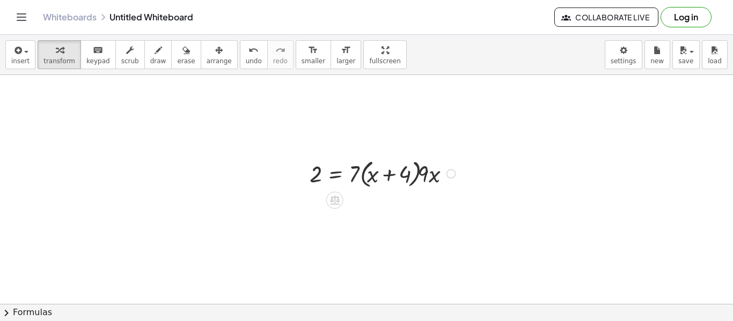
click at [363, 177] on div at bounding box center [384, 173] width 160 height 35
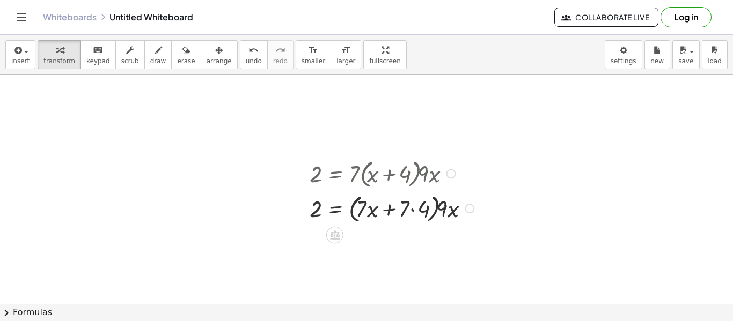
click at [410, 210] on div at bounding box center [393, 207] width 179 height 35
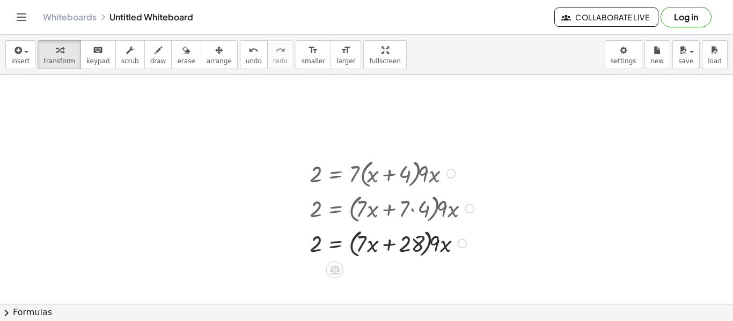
click at [397, 245] on div at bounding box center [393, 242] width 179 height 35
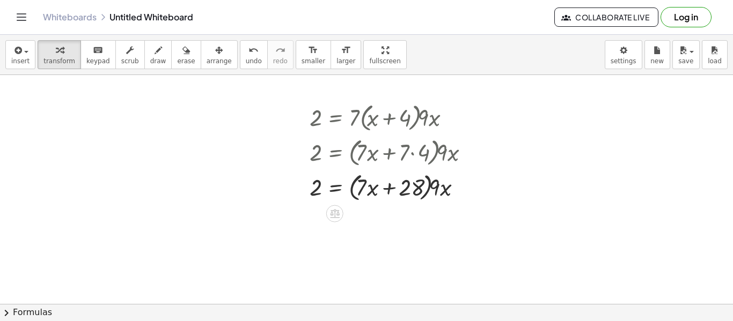
scroll to position [914, 0]
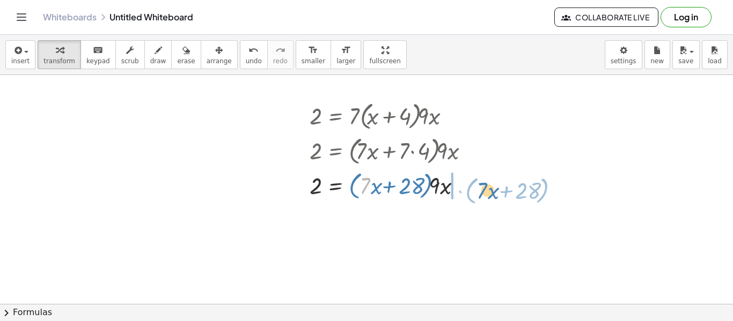
drag, startPoint x: 366, startPoint y: 189, endPoint x: 480, endPoint y: 194, distance: 113.3
click at [480, 194] on div at bounding box center [393, 184] width 179 height 35
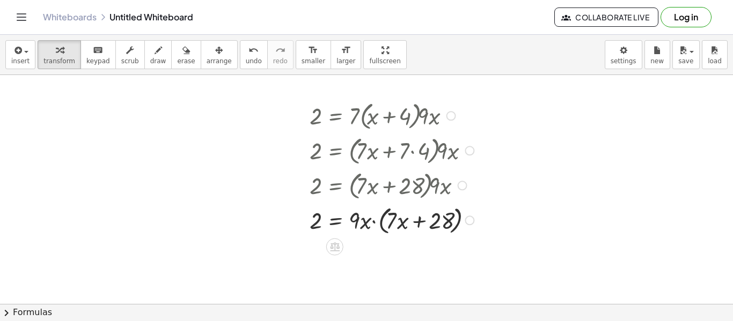
click at [375, 221] on div at bounding box center [393, 219] width 179 height 35
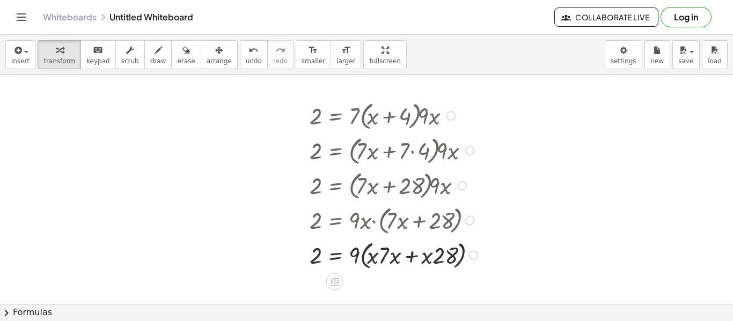
click at [362, 259] on div at bounding box center [395, 254] width 182 height 35
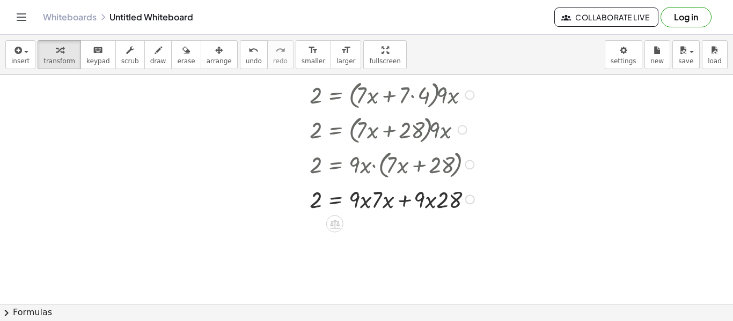
scroll to position [971, 0]
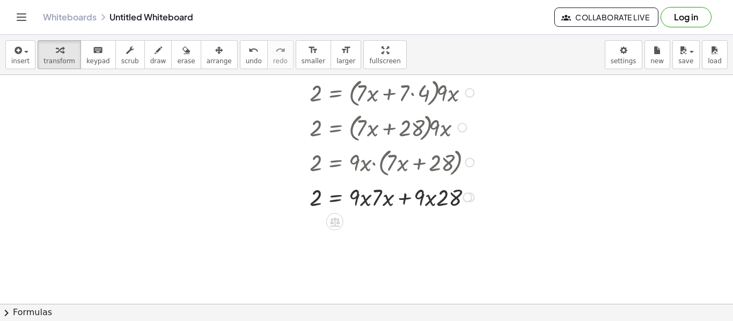
click at [372, 199] on div at bounding box center [393, 197] width 179 height 32
click at [375, 202] on div at bounding box center [393, 197] width 179 height 32
click at [364, 198] on div at bounding box center [393, 197] width 179 height 32
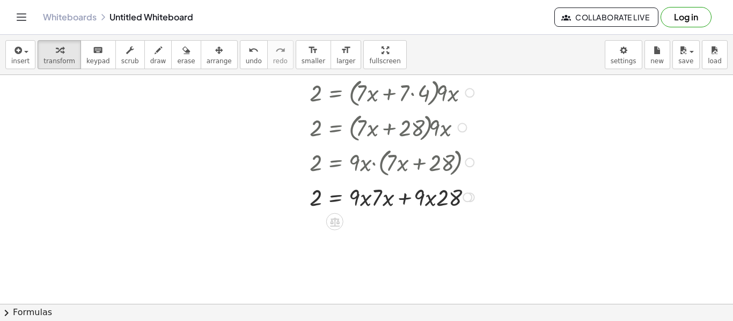
click at [364, 198] on div at bounding box center [393, 197] width 179 height 32
click at [435, 203] on div at bounding box center [393, 197] width 179 height 32
click at [245, 56] on button "undo undo" at bounding box center [254, 54] width 28 height 29
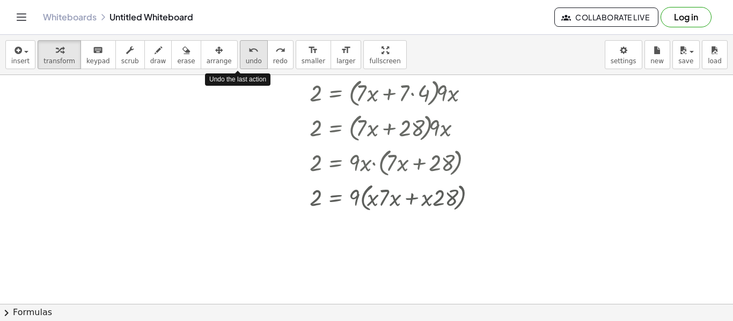
click at [245, 56] on button "undo undo" at bounding box center [254, 54] width 28 height 29
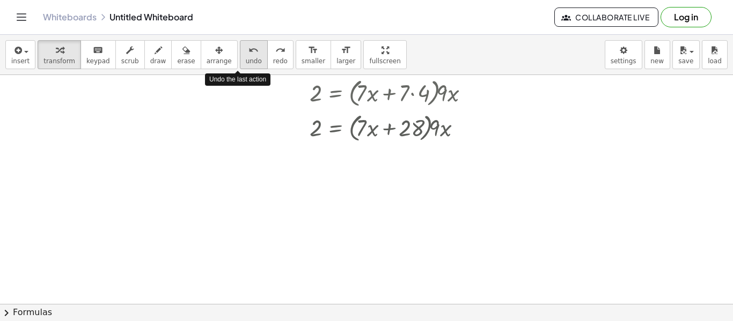
click at [245, 56] on button "undo undo" at bounding box center [254, 54] width 28 height 29
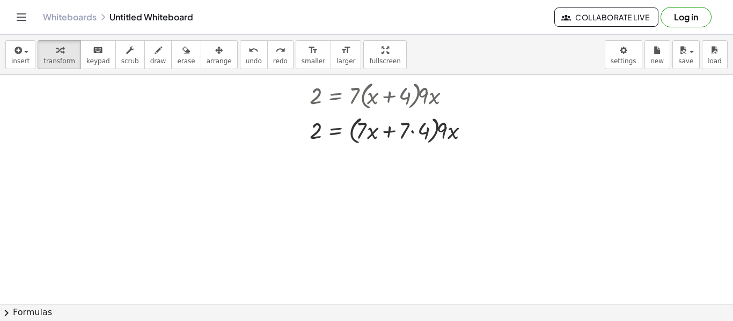
scroll to position [930, 0]
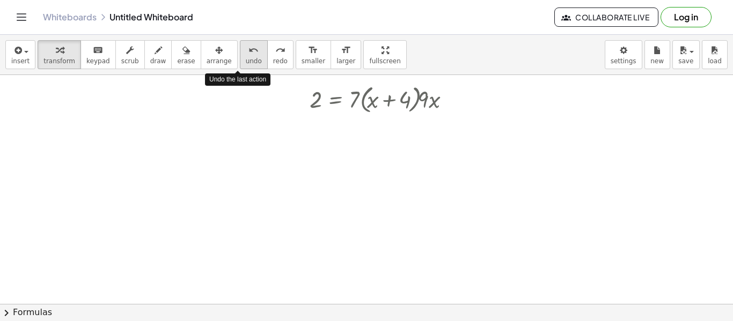
click at [246, 55] on div "undo" at bounding box center [254, 49] width 16 height 13
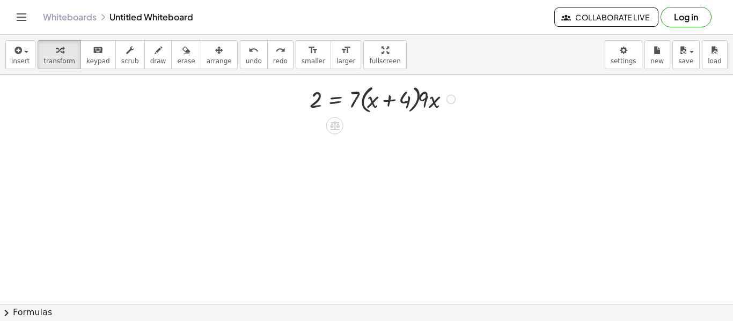
click at [358, 100] on div at bounding box center [384, 98] width 160 height 35
click at [355, 99] on div at bounding box center [384, 98] width 160 height 35
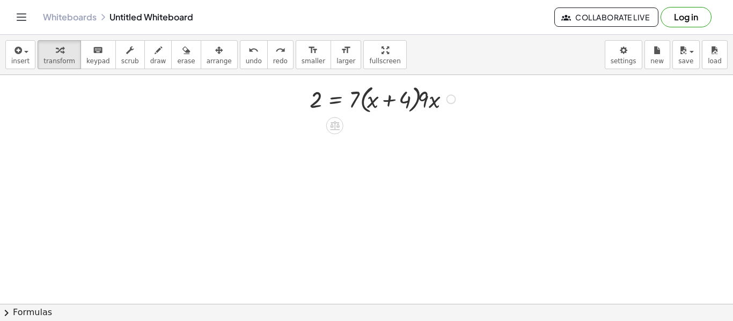
click at [360, 102] on div at bounding box center [384, 98] width 160 height 35
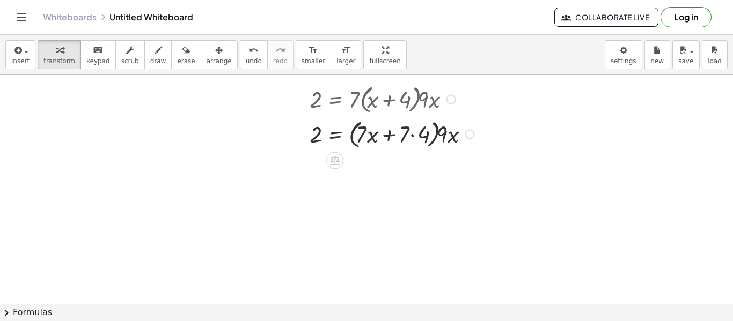
click at [352, 135] on div at bounding box center [393, 133] width 179 height 35
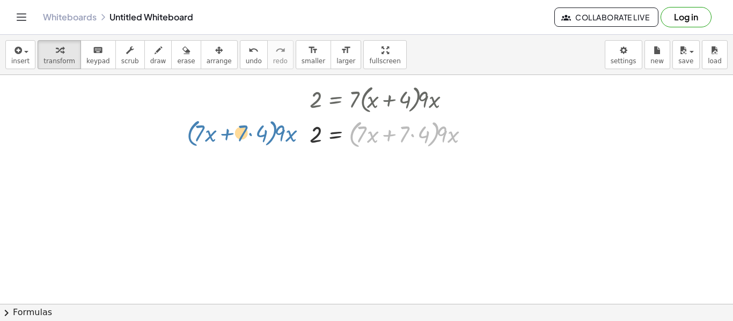
drag, startPoint x: 446, startPoint y: 136, endPoint x: 284, endPoint y: 135, distance: 162.0
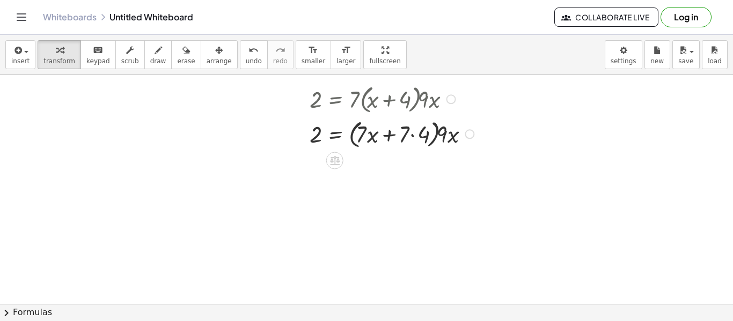
click at [410, 131] on div at bounding box center [393, 133] width 179 height 35
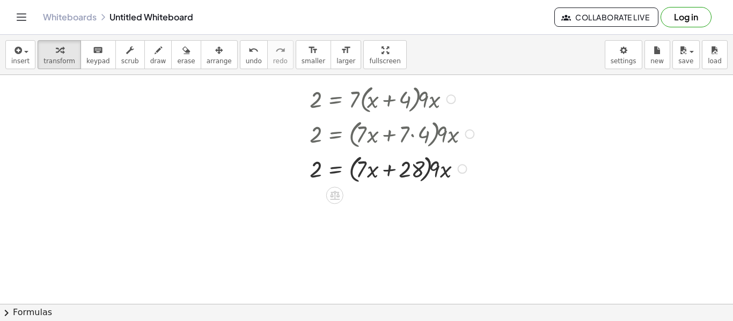
click at [385, 171] on div at bounding box center [393, 168] width 179 height 35
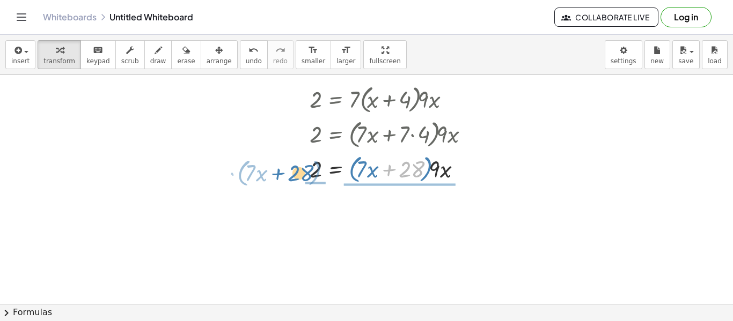
drag, startPoint x: 408, startPoint y: 170, endPoint x: 298, endPoint y: 173, distance: 110.6
click at [298, 173] on div "2 = · 7 · ( + x + 4 ) · 9 · x 2 = · ( + · 7 · x + · 7 · 4 ) · 9 · x + 28 · ( + …" at bounding box center [387, 133] width 188 height 110
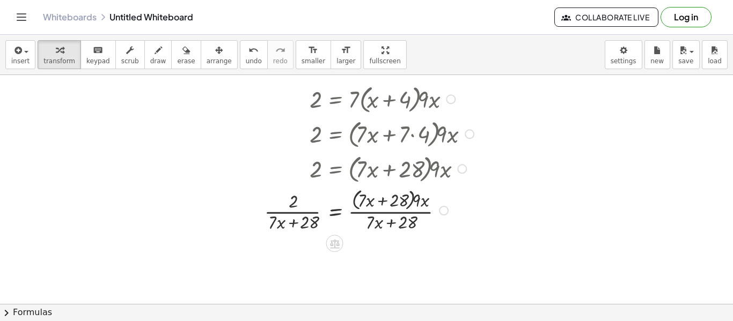
click at [293, 209] on div at bounding box center [370, 210] width 223 height 48
click at [293, 222] on div at bounding box center [370, 210] width 223 height 48
click at [399, 219] on div at bounding box center [370, 210] width 223 height 48
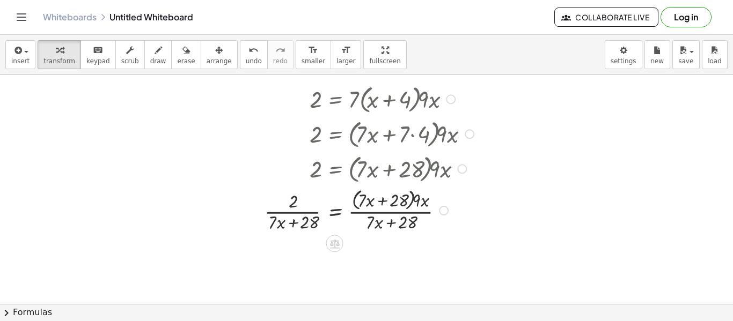
click at [399, 219] on div at bounding box center [370, 210] width 223 height 48
click at [390, 196] on div at bounding box center [370, 210] width 223 height 48
click at [248, 45] on icon "undo" at bounding box center [253, 50] width 10 height 13
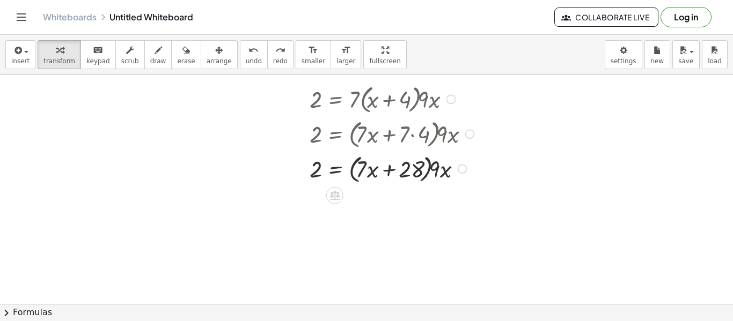
click at [413, 174] on div at bounding box center [393, 168] width 179 height 35
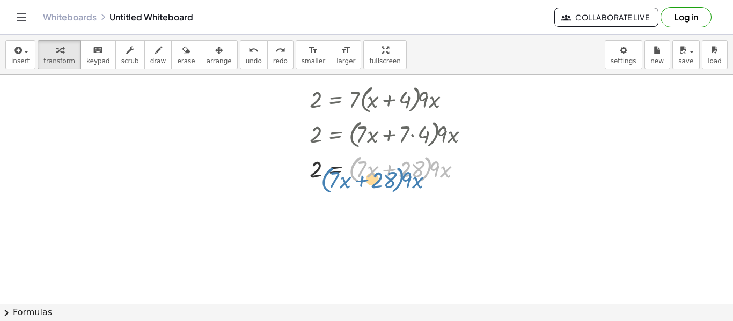
drag, startPoint x: 440, startPoint y: 170, endPoint x: 416, endPoint y: 180, distance: 26.2
click at [416, 180] on div at bounding box center [393, 168] width 179 height 35
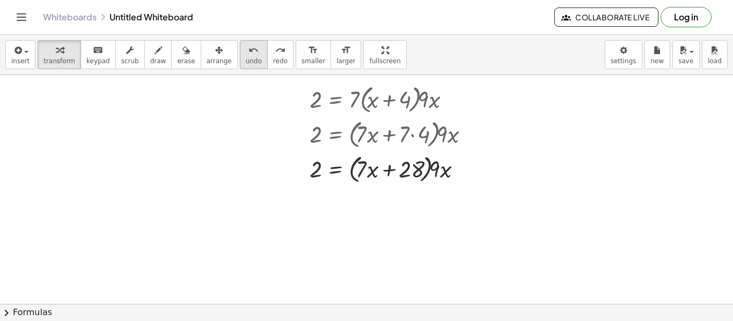
click at [248, 49] on icon "undo" at bounding box center [253, 50] width 10 height 13
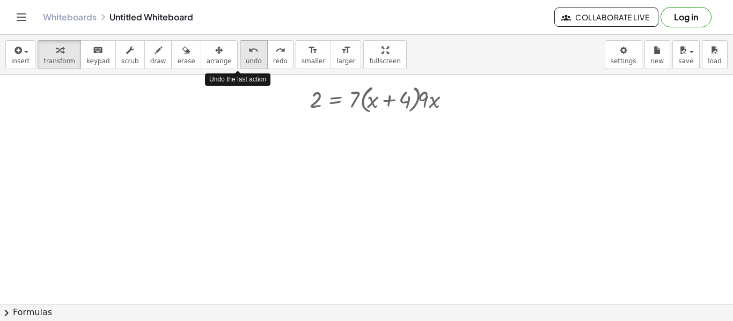
click at [248, 49] on icon "undo" at bounding box center [253, 50] width 10 height 13
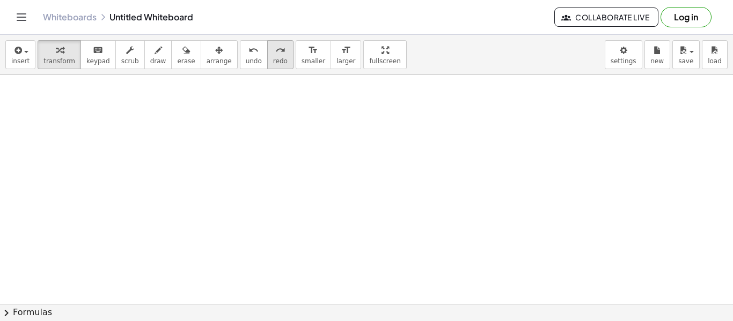
click at [267, 59] on button "redo redo" at bounding box center [280, 54] width 26 height 29
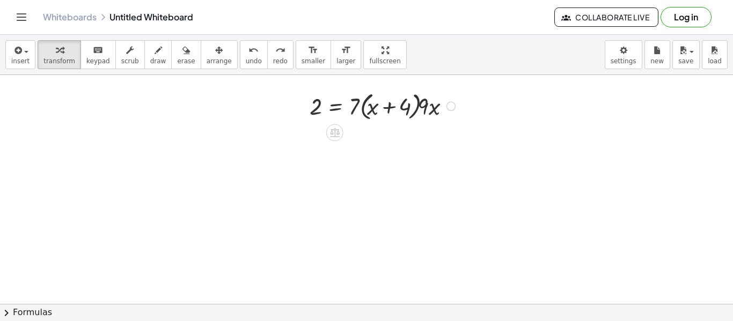
scroll to position [923, 0]
click at [421, 105] on div at bounding box center [384, 106] width 160 height 35
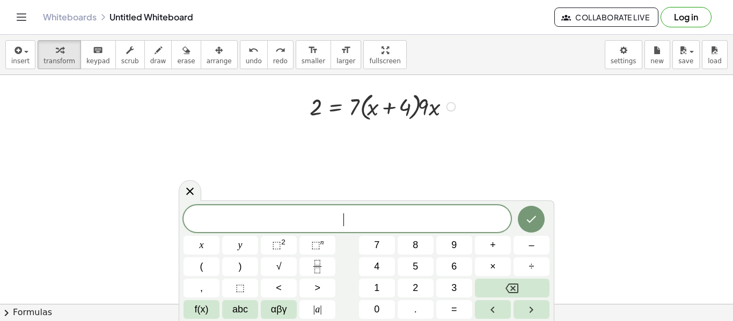
click at [447, 108] on div at bounding box center [451, 107] width 10 height 10
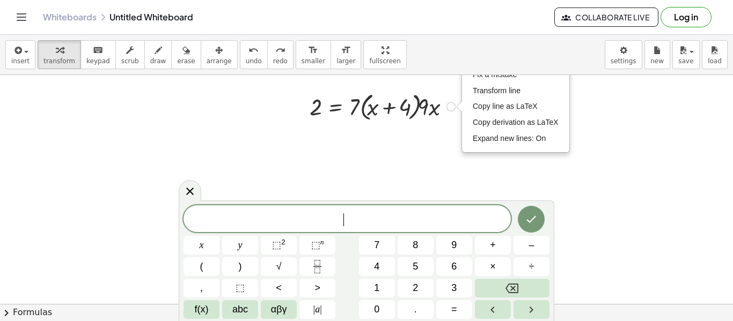
click at [485, 74] on div "insert select one: Math Expression Function Text Youtube Video Graphing Geometr…" at bounding box center [366, 55] width 733 height 40
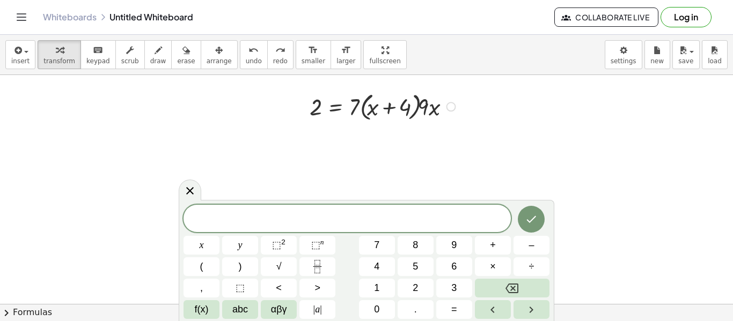
click at [453, 102] on div "Fix a mistake Transform line Copy line as LaTeX Copy derivation as LaTeX Expand…" at bounding box center [451, 107] width 10 height 10
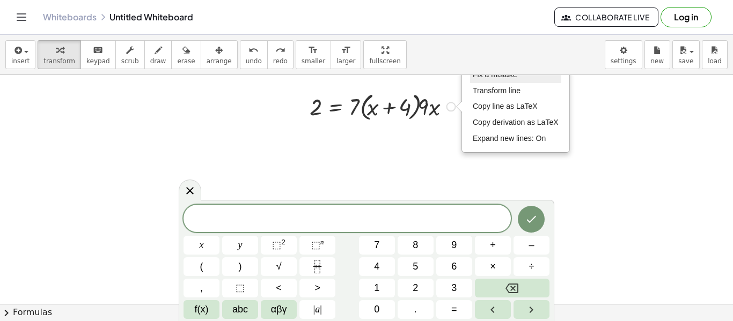
click at [475, 76] on span "Fix a mistake" at bounding box center [495, 74] width 44 height 9
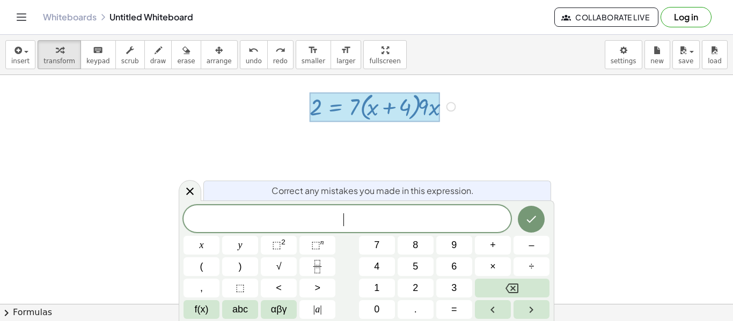
click at [421, 111] on div at bounding box center [375, 107] width 130 height 30
click at [423, 106] on div at bounding box center [375, 107] width 130 height 30
click at [536, 218] on icon "Done" at bounding box center [531, 219] width 13 height 13
click at [527, 226] on button "Done" at bounding box center [531, 219] width 27 height 27
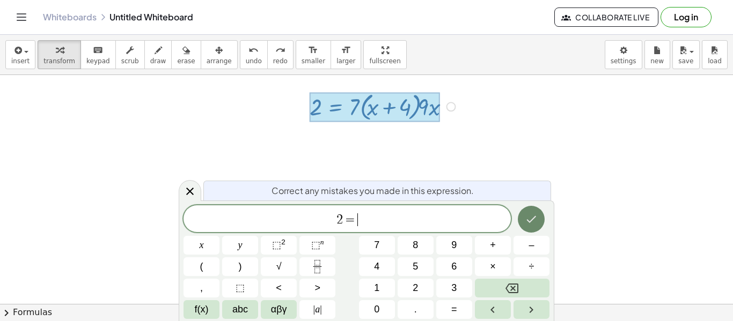
scroll to position [10, 0]
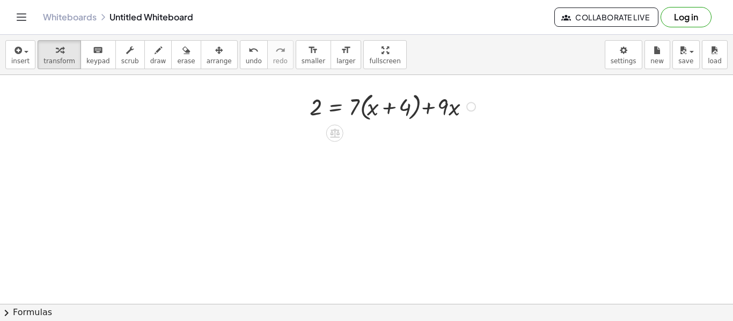
click at [355, 107] on div at bounding box center [394, 106] width 180 height 35
click at [361, 109] on div at bounding box center [394, 106] width 180 height 35
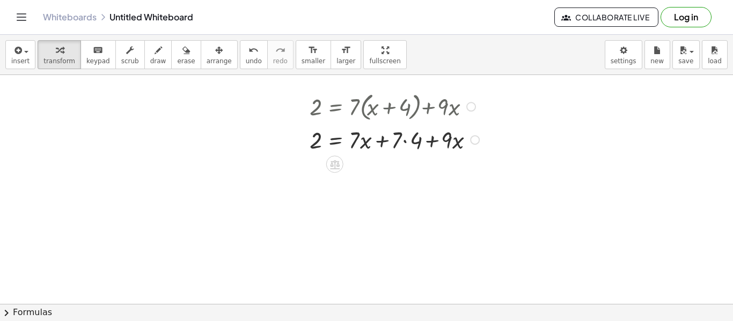
click at [406, 141] on div at bounding box center [395, 139] width 183 height 32
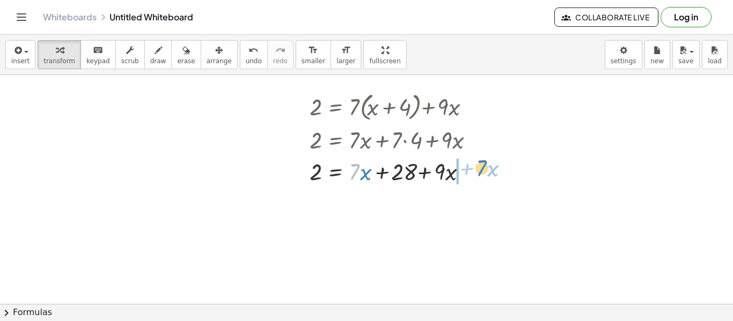
drag, startPoint x: 357, startPoint y: 174, endPoint x: 485, endPoint y: 170, distance: 128.3
click at [485, 170] on div at bounding box center [395, 171] width 183 height 32
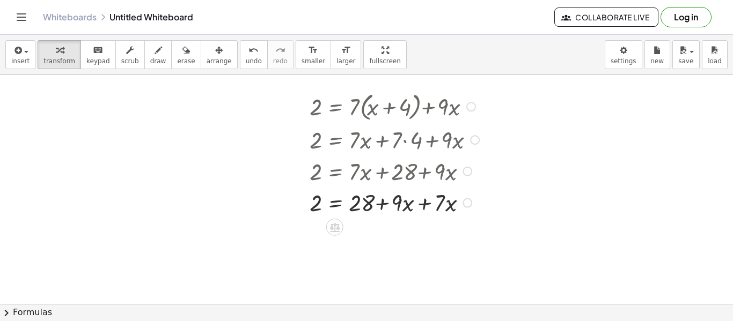
click at [422, 206] on div at bounding box center [395, 202] width 183 height 32
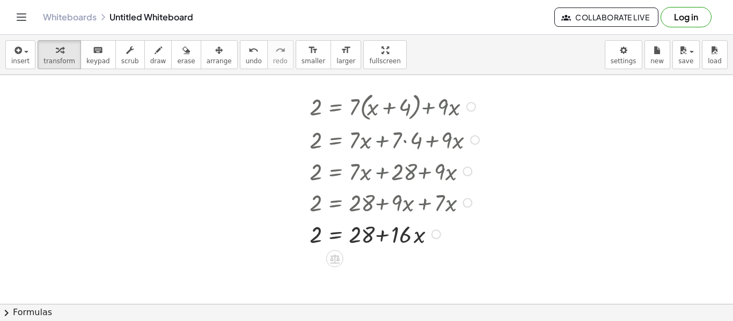
click at [406, 239] on div at bounding box center [395, 234] width 183 height 32
click at [379, 233] on div at bounding box center [395, 234] width 183 height 32
drag, startPoint x: 367, startPoint y: 233, endPoint x: 297, endPoint y: 240, distance: 70.1
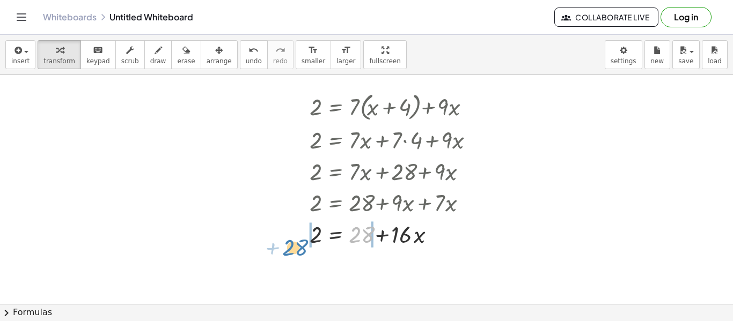
click at [297, 240] on div "2 = + · 7 · ( + x + 4 ) + · 9 · x 2 = + · 7 · x + · 7 · 4 + · 9 · x 2 = + · 7 ·…" at bounding box center [389, 169] width 193 height 166
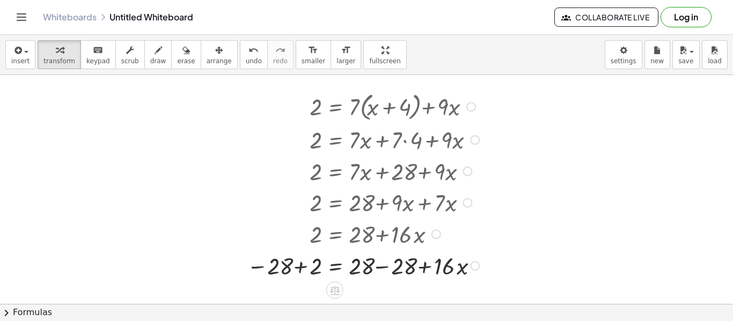
click at [297, 270] on div at bounding box center [364, 265] width 247 height 32
click at [391, 267] on div at bounding box center [388, 265] width 206 height 32
click at [474, 267] on div at bounding box center [479, 266] width 10 height 10
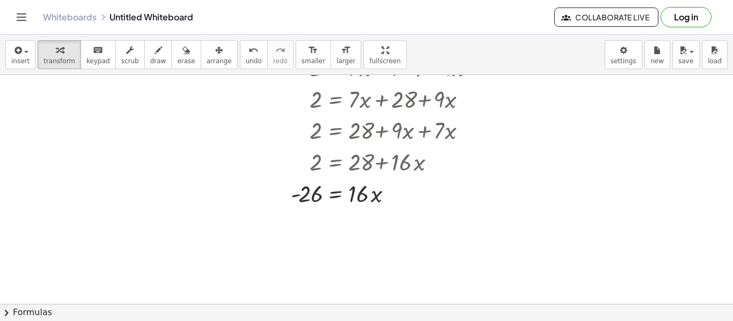
scroll to position [999, 0]
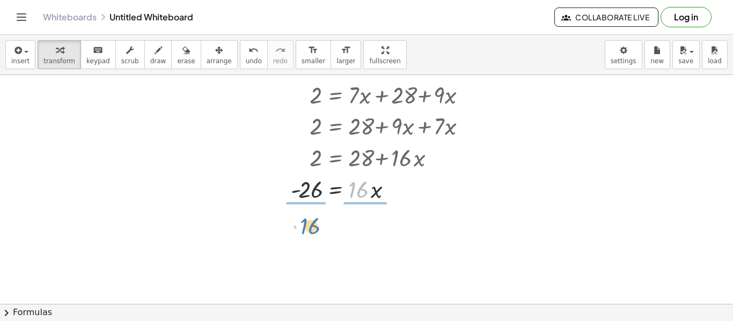
drag, startPoint x: 357, startPoint y: 194, endPoint x: 306, endPoint y: 228, distance: 61.0
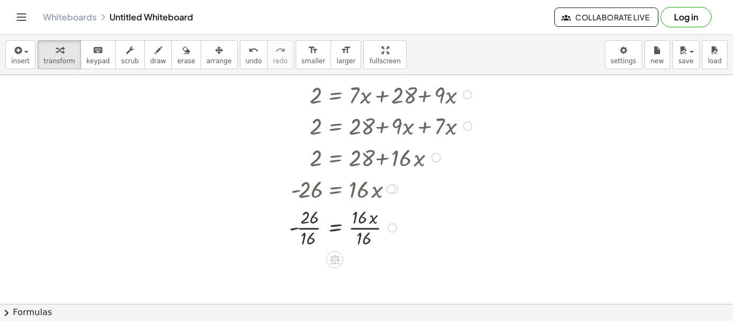
click at [360, 215] on div at bounding box center [386, 227] width 204 height 46
click at [363, 227] on div at bounding box center [386, 227] width 204 height 46
click at [335, 228] on div "= · x - 26 · · 16 · 16 · 16 Fix a mistake Transform line Copy line as LaTeX Cop…" at bounding box center [335, 228] width 0 height 0
click at [308, 229] on div at bounding box center [386, 227] width 204 height 46
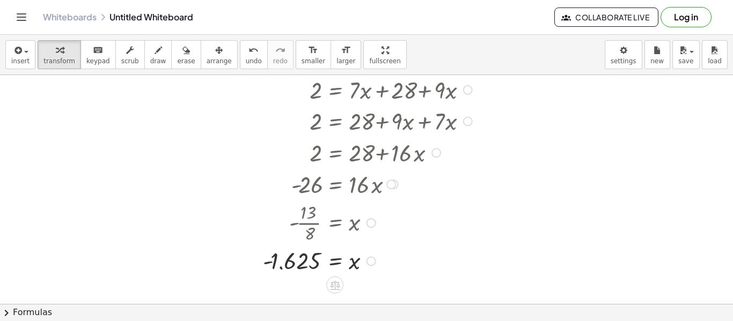
scroll to position [1011, 0]
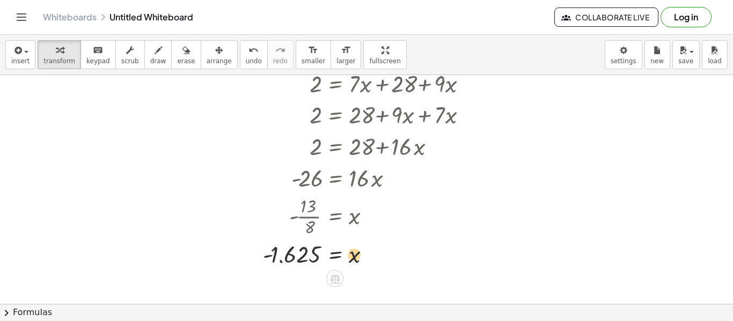
click at [335, 19] on div "2 = + · 7 · ( + x + 4 ) + · 9 · x 2 = + · 7 · x + · 7 · 4 + · 9 · x 2 = + · 7 ·…" at bounding box center [335, 19] width 0 height 0
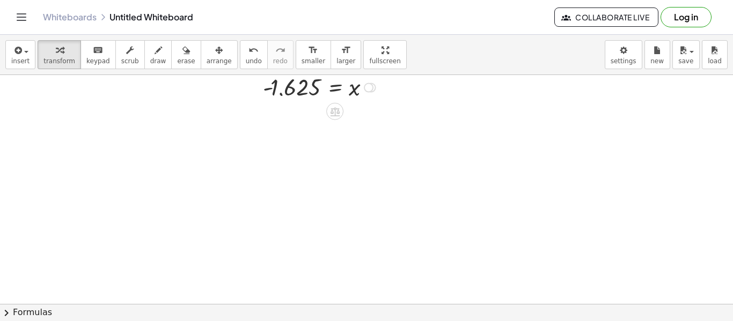
drag, startPoint x: 371, startPoint y: 255, endPoint x: 402, endPoint y: 77, distance: 180.4
click at [335, 88] on div "= x - 1.625 Fix a mistake Transform line Copy line as LaTeX Copy derivation as …" at bounding box center [335, 88] width 0 height 0
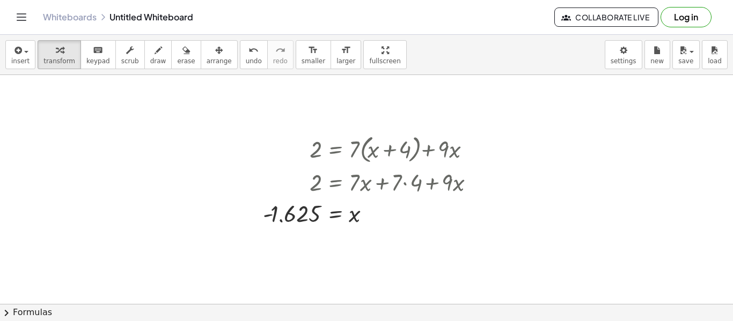
scroll to position [876, 0]
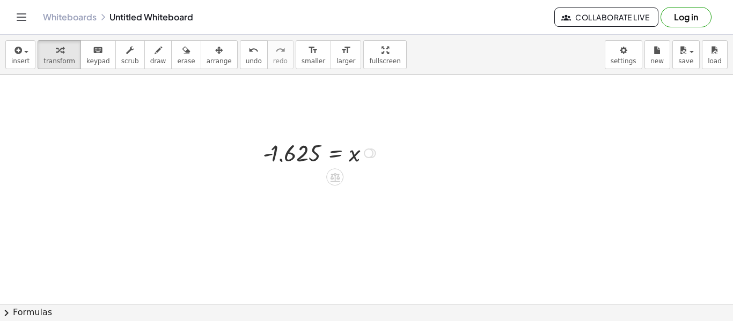
drag, startPoint x: 370, startPoint y: 219, endPoint x: 386, endPoint y: 127, distance: 93.1
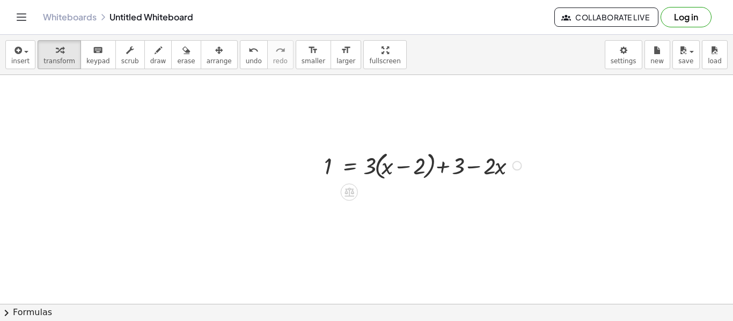
scroll to position [1049, 0]
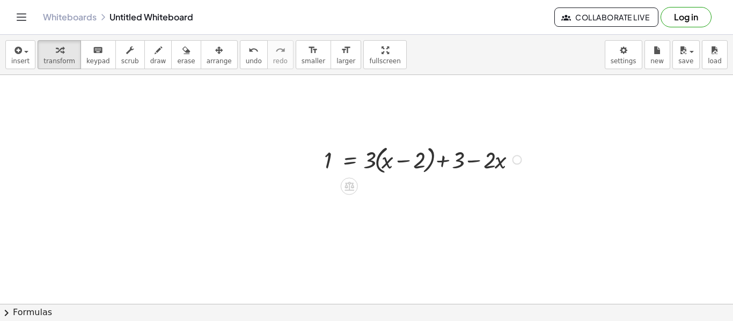
click at [375, 157] on div at bounding box center [424, 159] width 211 height 35
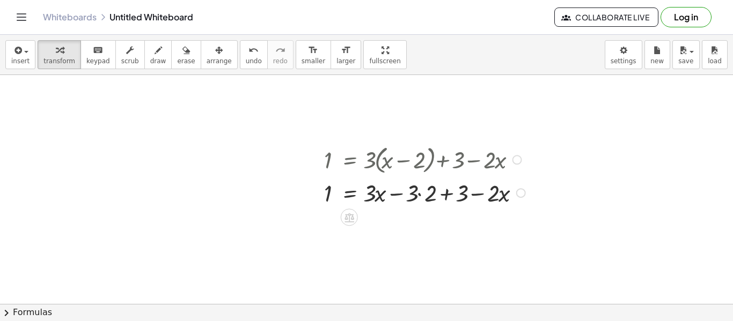
click at [421, 196] on div at bounding box center [426, 192] width 215 height 32
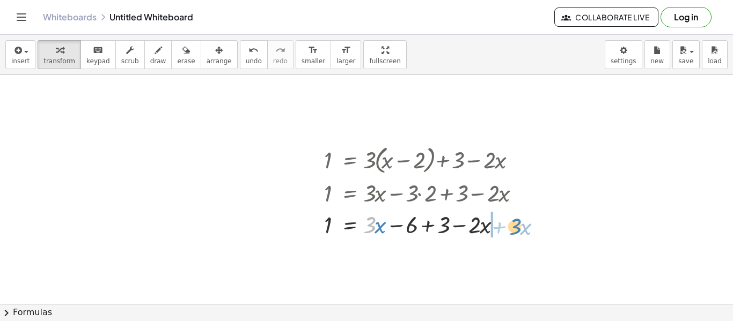
drag, startPoint x: 372, startPoint y: 229, endPoint x: 520, endPoint y: 231, distance: 148.6
click at [520, 231] on div at bounding box center [426, 224] width 215 height 32
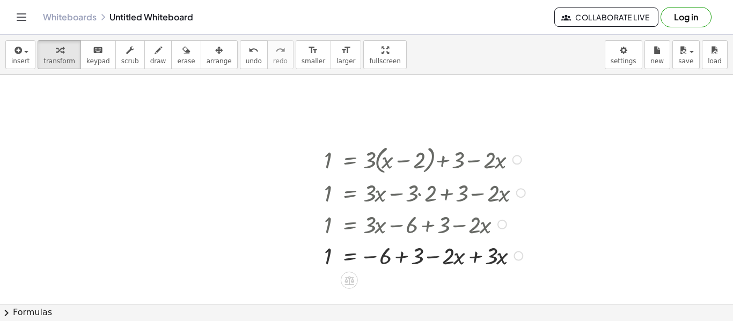
click at [473, 258] on div at bounding box center [426, 255] width 215 height 32
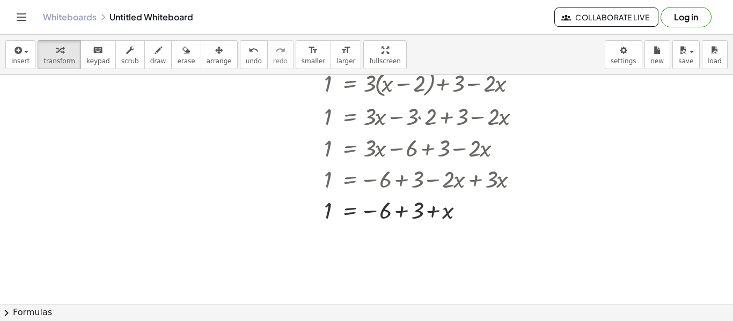
scroll to position [1126, 0]
click at [393, 212] on div at bounding box center [426, 209] width 215 height 31
drag, startPoint x: 380, startPoint y: 242, endPoint x: 305, endPoint y: 252, distance: 75.8
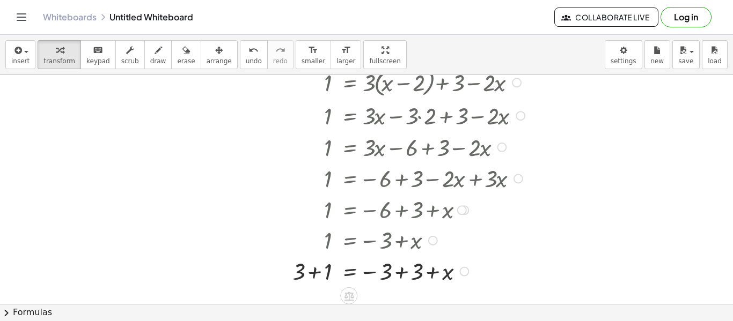
click at [314, 245] on div at bounding box center [410, 240] width 246 height 31
click at [317, 270] on div at bounding box center [410, 271] width 246 height 32
click at [292, 270] on div at bounding box center [284, 175] width 16 height 227
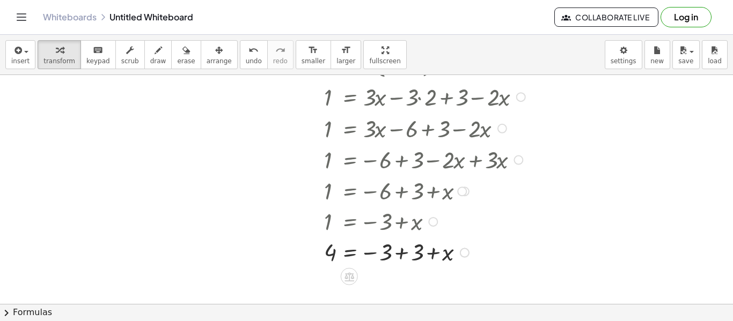
click at [401, 256] on div at bounding box center [426, 252] width 215 height 31
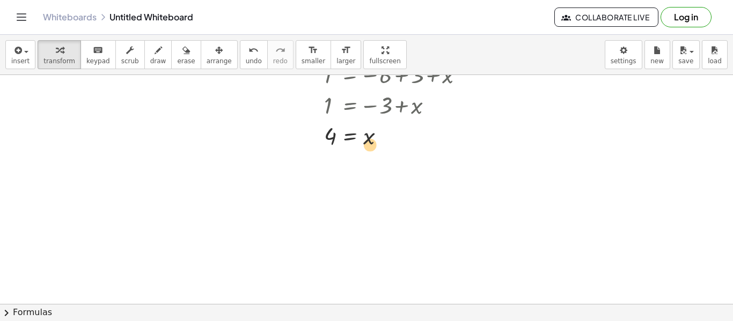
drag, startPoint x: 371, startPoint y: 139, endPoint x: 373, endPoint y: 145, distance: 7.0
click at [373, 145] on div at bounding box center [426, 136] width 215 height 31
click at [337, 139] on div at bounding box center [426, 136] width 215 height 31
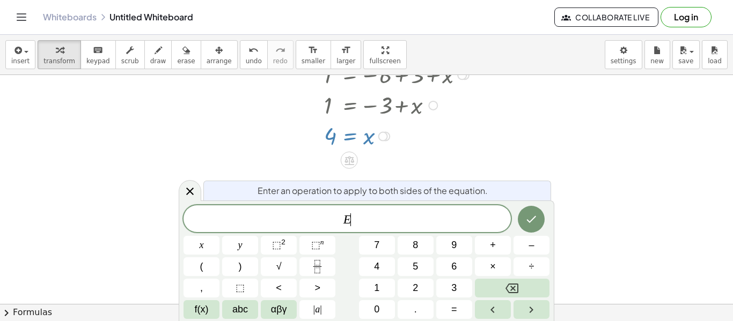
click at [337, 139] on div at bounding box center [426, 136] width 215 height 31
click at [194, 187] on icon at bounding box center [189, 191] width 13 height 13
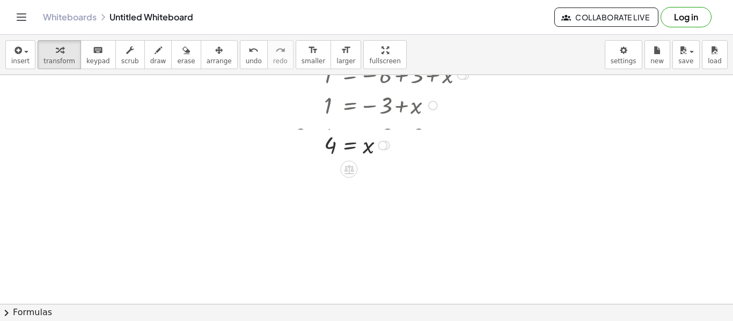
drag, startPoint x: 382, startPoint y: 138, endPoint x: 393, endPoint y: 156, distance: 20.7
click at [349, 146] on div "= 4 x" at bounding box center [349, 146] width 0 height 0
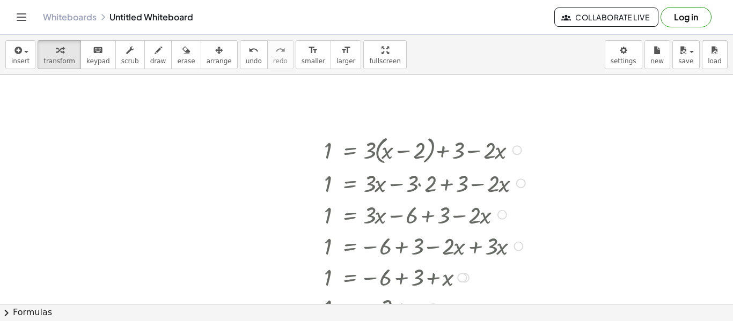
scroll to position [1058, 0]
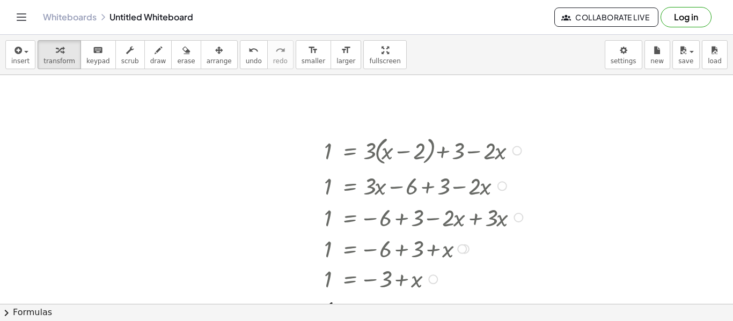
drag, startPoint x: 499, startPoint y: 215, endPoint x: 497, endPoint y: 176, distance: 39.2
click at [349, 187] on div "1 = + · 3 · x − 6 + 3 − · 2 · x" at bounding box center [349, 187] width 0 height 0
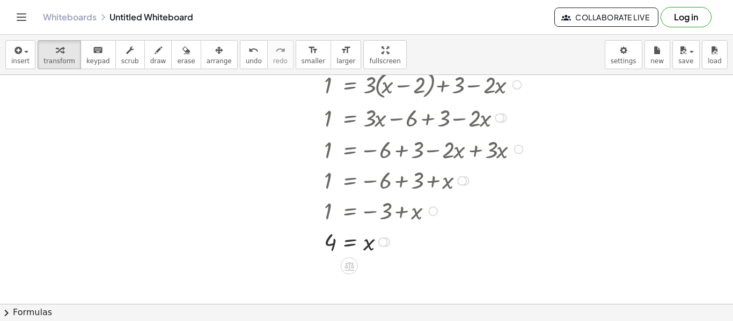
scroll to position [1128, 0]
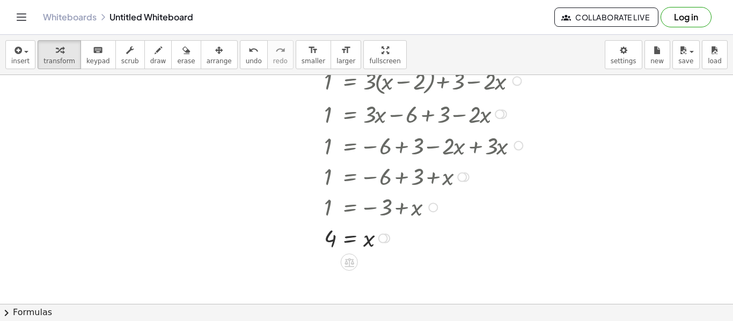
click at [525, 192] on div at bounding box center [425, 207] width 213 height 31
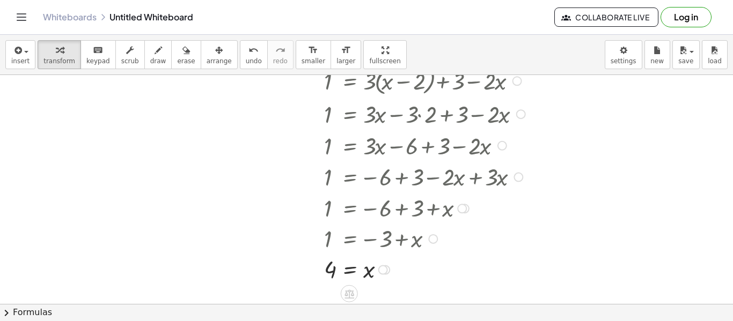
drag, startPoint x: 496, startPoint y: 111, endPoint x: 498, endPoint y: 190, distance: 79.4
click at [349, 82] on div "1 = + · 3 · ( + x − 2 ) + 3 − · 2 · x 1 = + · 3 · x − · 3 · 2 + 3 − · 2 · x 1 =…" at bounding box center [349, 82] width 0 height 0
drag, startPoint x: 511, startPoint y: 176, endPoint x: 512, endPoint y: 144, distance: 32.2
click at [349, 82] on div "1 = + · 3 · ( + x − 2 ) + 3 − · 2 · x 1 = + · 3 · x − · 3 · 2 + 3 − · 2 · x 1 =…" at bounding box center [349, 82] width 0 height 0
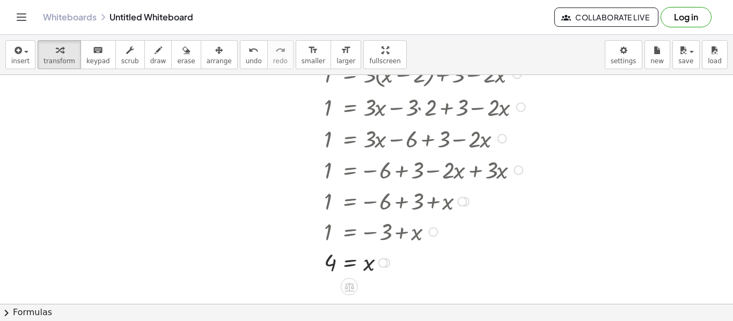
scroll to position [1119, 0]
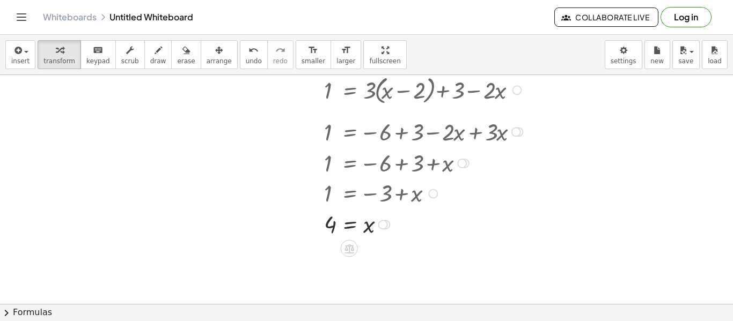
drag, startPoint x: 519, startPoint y: 185, endPoint x: 519, endPoint y: 121, distance: 63.3
click at [349, 132] on div "1 = − 6 + 3 − · 2 · x + · 3 · x" at bounding box center [349, 132] width 0 height 0
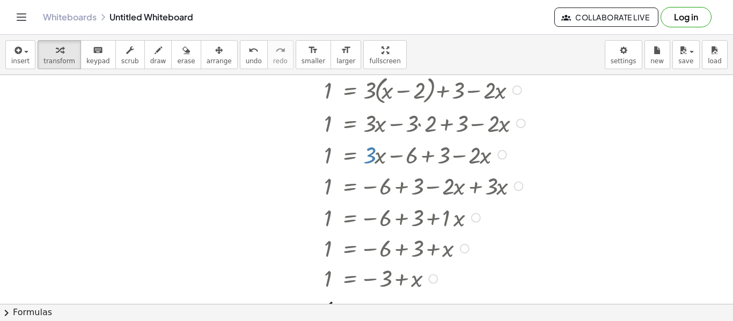
drag, startPoint x: 458, startPoint y: 153, endPoint x: 422, endPoint y: 315, distance: 166.3
click at [422, 315] on div "insert select one: Math Expression Function Text Youtube Video Graphing Geometr…" at bounding box center [366, 178] width 733 height 286
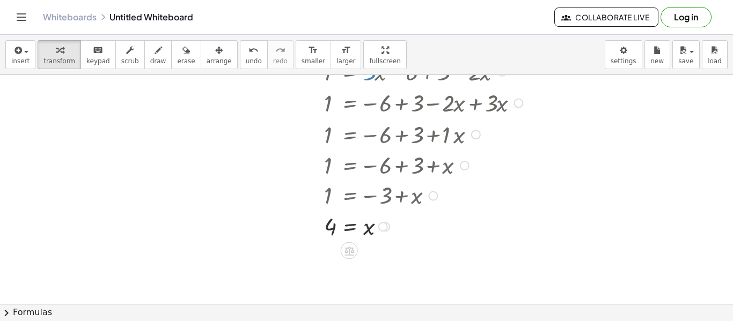
scroll to position [1203, 0]
click at [432, 168] on div at bounding box center [426, 164] width 215 height 31
drag, startPoint x: 459, startPoint y: 164, endPoint x: 457, endPoint y: 188, distance: 23.7
click at [349, 6] on div "1 = + · 3 · ( + x − 2 ) + 3 − · 2 · x 1 = + · 3 · x − · 3 · 2 + 3 − · 2 · x 1 =…" at bounding box center [349, 6] width 0 height 0
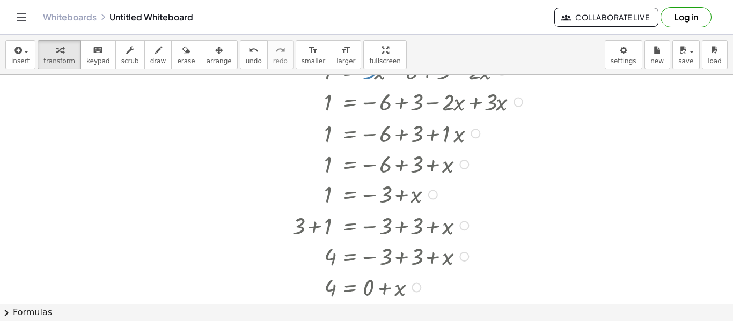
drag, startPoint x: 380, startPoint y: 226, endPoint x: 349, endPoint y: 347, distance: 124.5
click at [349, 321] on html "Graspable Math Activities Get Started Activity Bank Assigned Work Classes White…" at bounding box center [366, 160] width 733 height 321
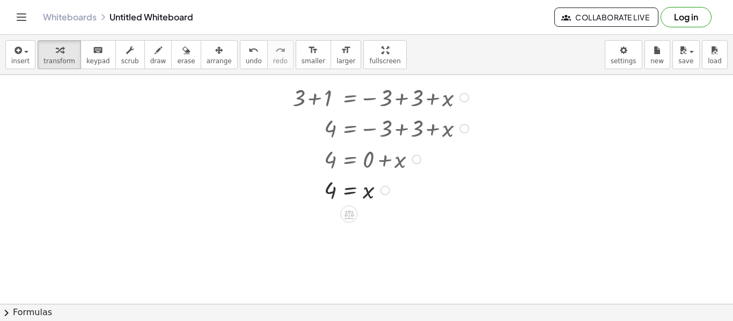
scroll to position [1334, 0]
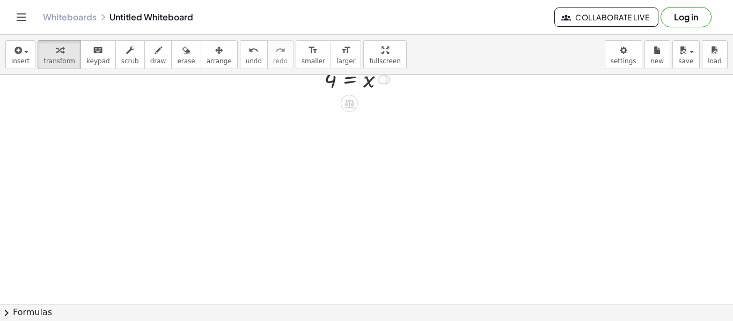
drag, startPoint x: 384, startPoint y: 188, endPoint x: 384, endPoint y: 72, distance: 115.3
click at [384, 72] on div "insert select one: Math Expression Function Text Youtube Video Graphing Geometr…" at bounding box center [366, 178] width 733 height 286
drag, startPoint x: 386, startPoint y: 200, endPoint x: 395, endPoint y: 45, distance: 154.8
click at [395, 45] on div "insert select one: Math Expression Function Text Youtube Video Graphing Geometr…" at bounding box center [366, 178] width 733 height 286
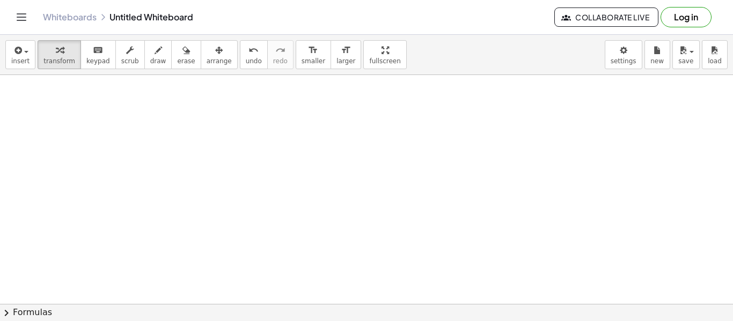
scroll to position [1218, 0]
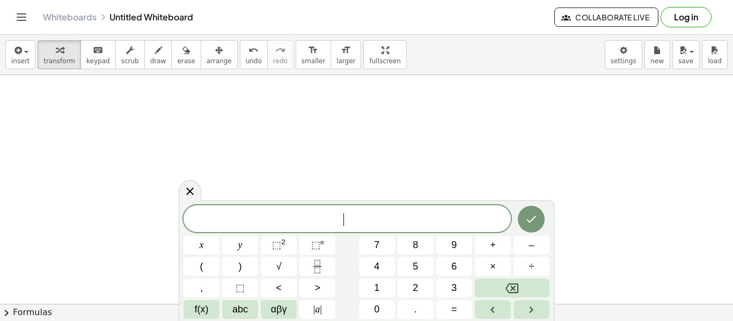
scroll to position [12, 0]
click at [330, 221] on span "4" at bounding box center [330, 219] width 6 height 13
click at [527, 218] on icon "Done" at bounding box center [531, 219] width 13 height 13
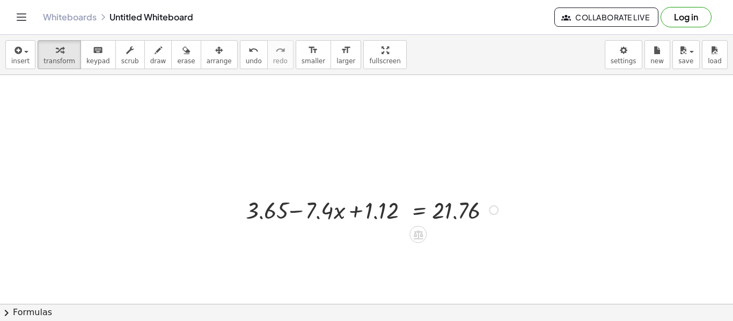
click at [378, 215] on div at bounding box center [373, 210] width 267 height 32
click at [375, 220] on div at bounding box center [373, 210] width 267 height 32
click at [377, 221] on div at bounding box center [373, 210] width 267 height 32
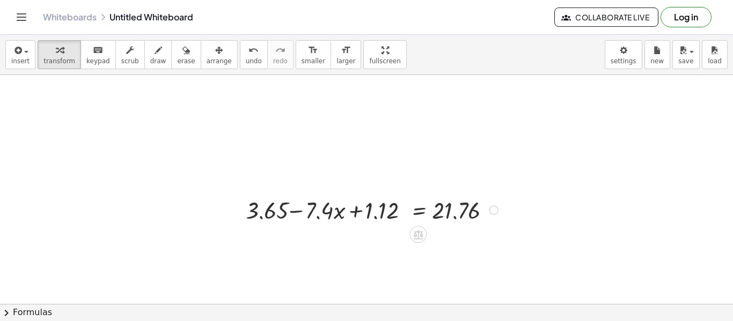
click at [377, 221] on div at bounding box center [373, 210] width 267 height 32
click at [374, 212] on div at bounding box center [373, 210] width 267 height 32
click at [300, 211] on div at bounding box center [373, 210] width 267 height 32
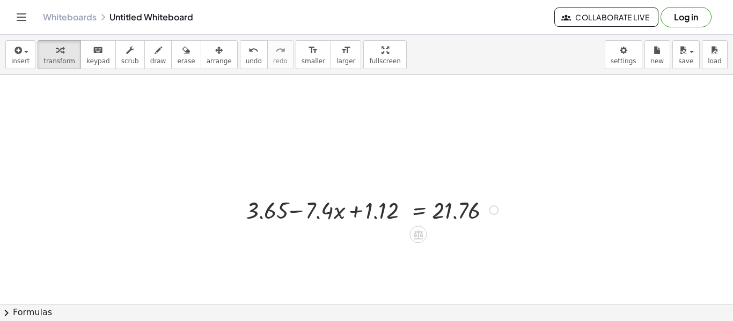
click at [317, 218] on div at bounding box center [373, 210] width 267 height 32
click at [317, 219] on div at bounding box center [373, 210] width 267 height 32
click at [450, 219] on div at bounding box center [373, 210] width 267 height 32
drag, startPoint x: 282, startPoint y: 212, endPoint x: 533, endPoint y: 215, distance: 250.5
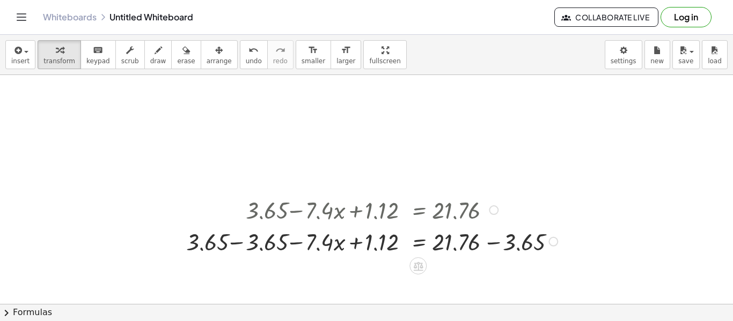
click at [498, 245] on div at bounding box center [374, 241] width 386 height 32
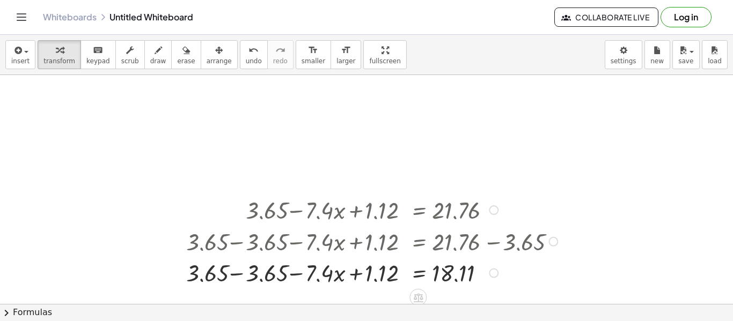
click at [241, 273] on div at bounding box center [374, 272] width 386 height 32
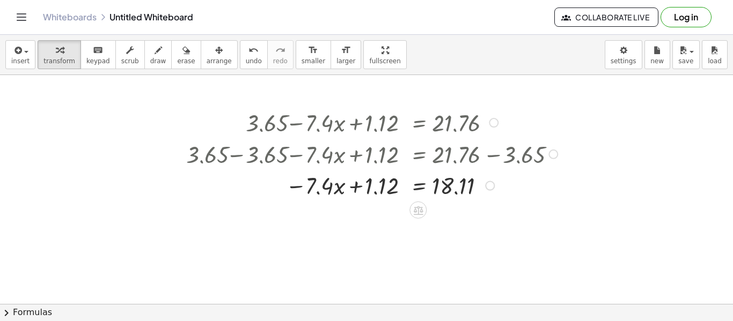
scroll to position [1308, 0]
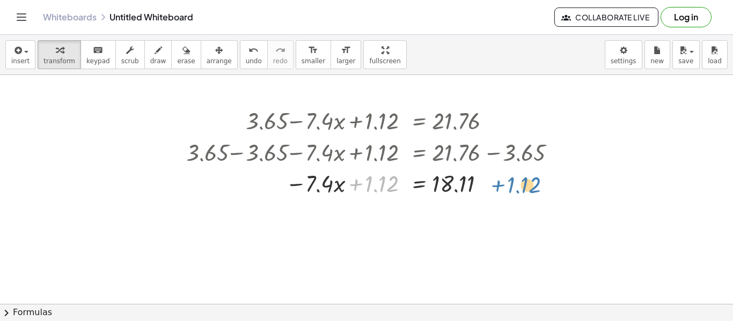
drag, startPoint x: 375, startPoint y: 182, endPoint x: 518, endPoint y: 183, distance: 142.7
click at [518, 183] on div at bounding box center [374, 183] width 386 height 32
drag, startPoint x: 370, startPoint y: 183, endPoint x: 500, endPoint y: 183, distance: 130.4
click at [500, 183] on div at bounding box center [374, 183] width 386 height 32
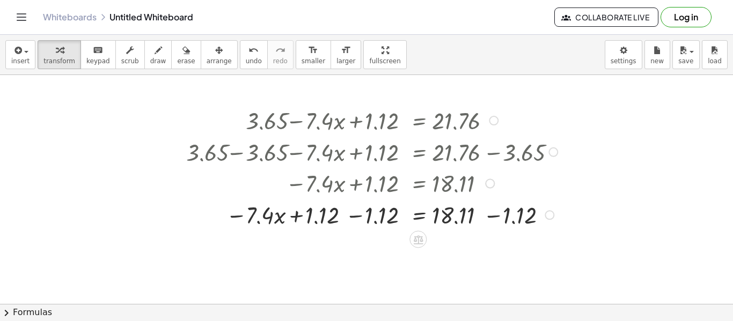
click at [353, 215] on div at bounding box center [374, 214] width 386 height 32
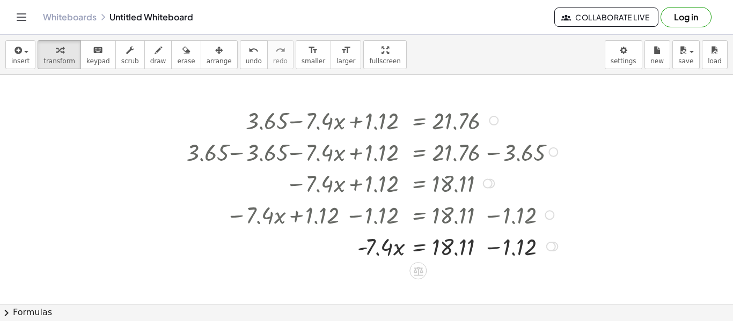
click at [495, 252] on div at bounding box center [374, 246] width 386 height 32
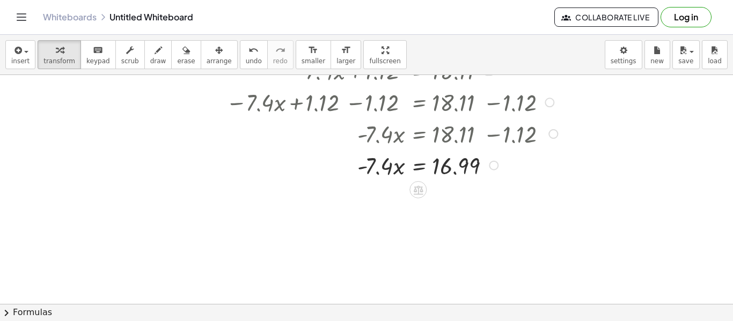
scroll to position [1423, 0]
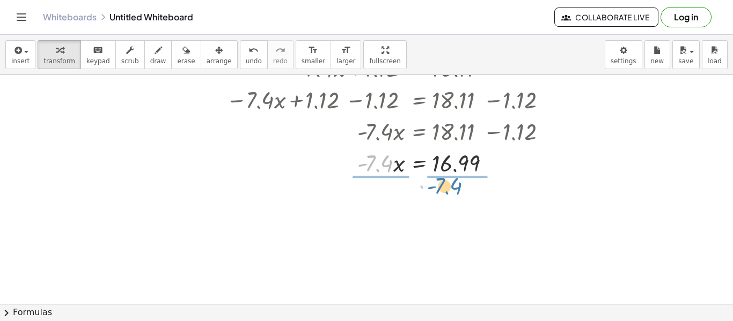
drag, startPoint x: 385, startPoint y: 163, endPoint x: 458, endPoint y: 186, distance: 77.0
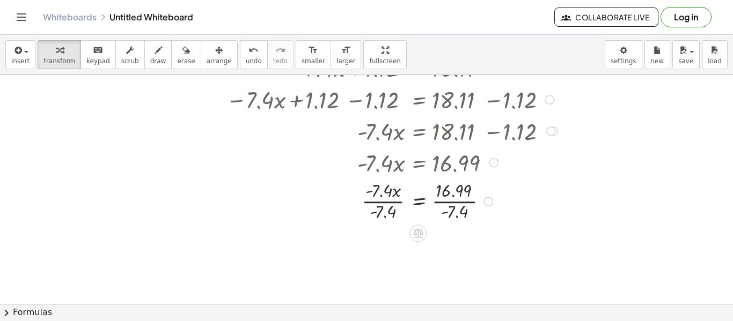
click at [455, 197] on div at bounding box center [374, 201] width 386 height 46
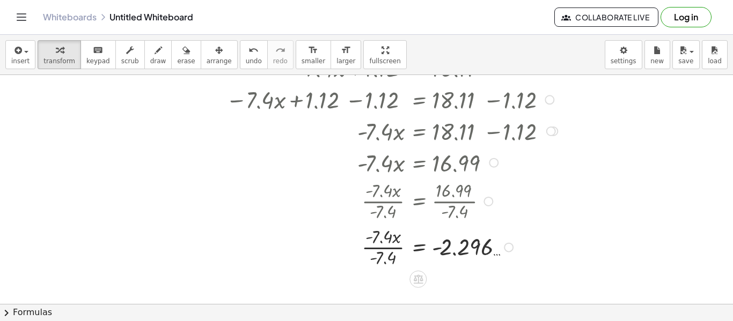
click at [391, 247] on div at bounding box center [374, 247] width 386 height 46
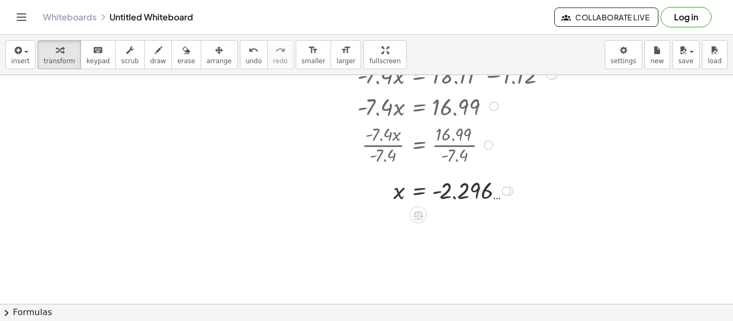
scroll to position [1480, 0]
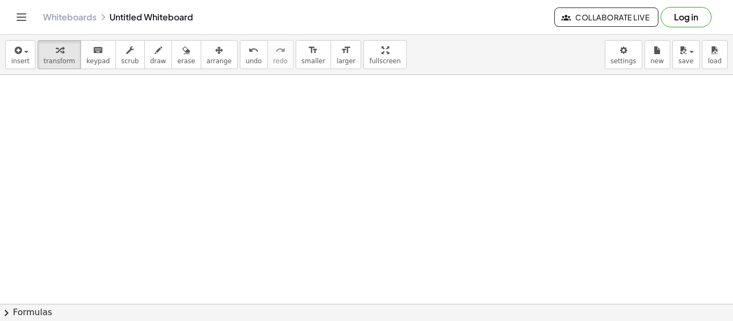
drag, startPoint x: 504, startPoint y: 189, endPoint x: 472, endPoint y: -65, distance: 255.7
click at [472, 0] on html "Graspable Math Activities Get Started Activity Bank Assigned Work Classes White…" at bounding box center [366, 160] width 733 height 321
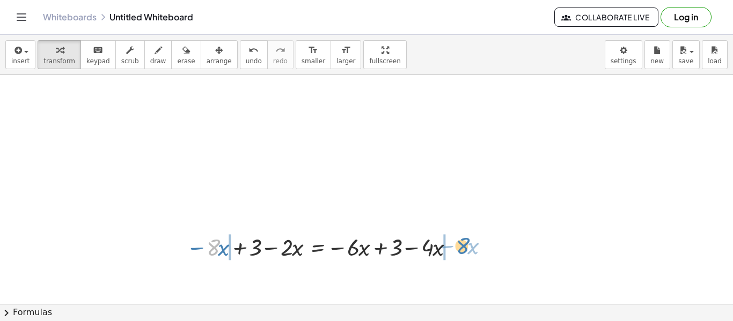
drag, startPoint x: 216, startPoint y: 245, endPoint x: 466, endPoint y: 244, distance: 250.0
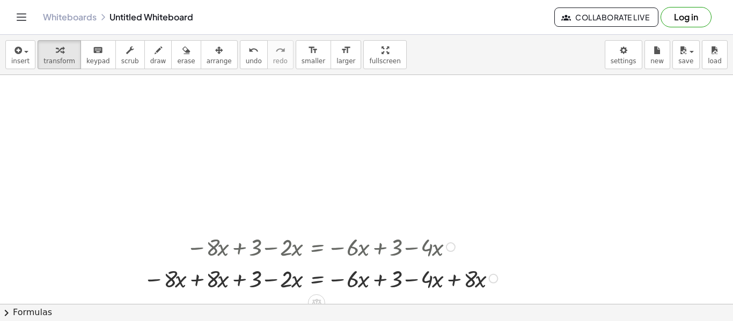
click at [202, 282] on div at bounding box center [322, 278] width 369 height 32
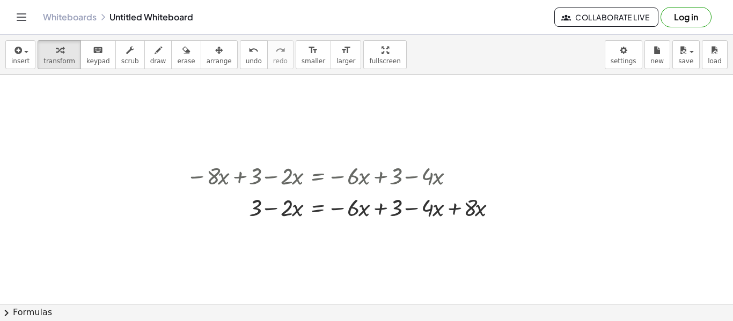
scroll to position [1555, 0]
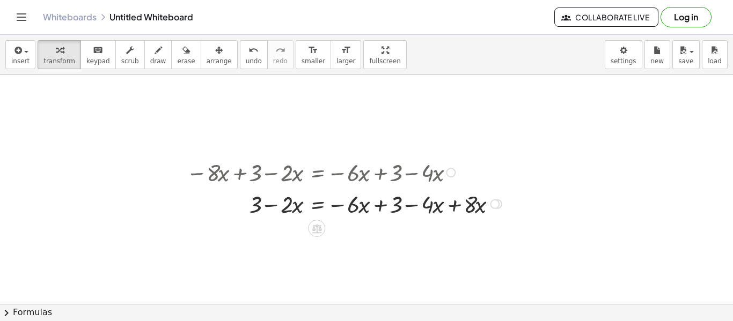
click at [449, 209] on div at bounding box center [345, 204] width 329 height 32
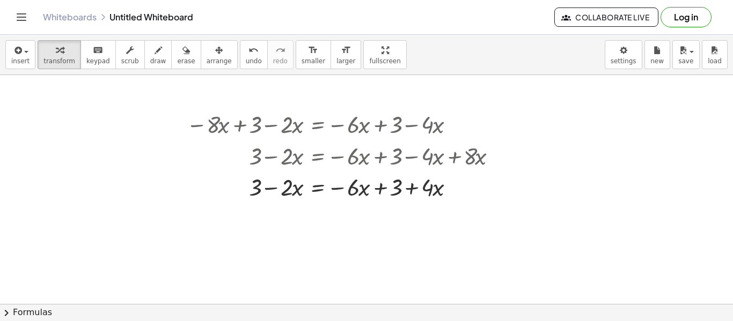
scroll to position [1615, 0]
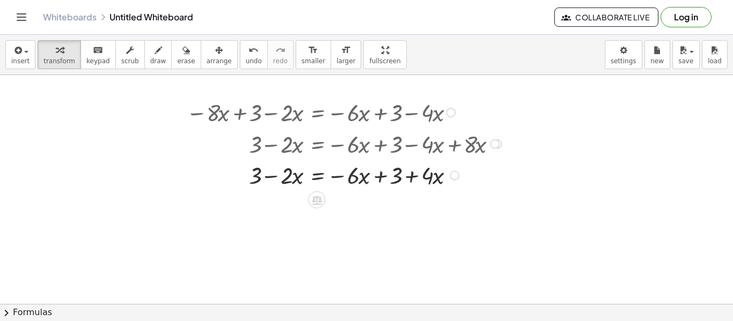
click at [399, 178] on div at bounding box center [345, 175] width 329 height 32
drag, startPoint x: 365, startPoint y: 178, endPoint x: 483, endPoint y: 181, distance: 118.6
click at [483, 181] on div at bounding box center [345, 175] width 329 height 32
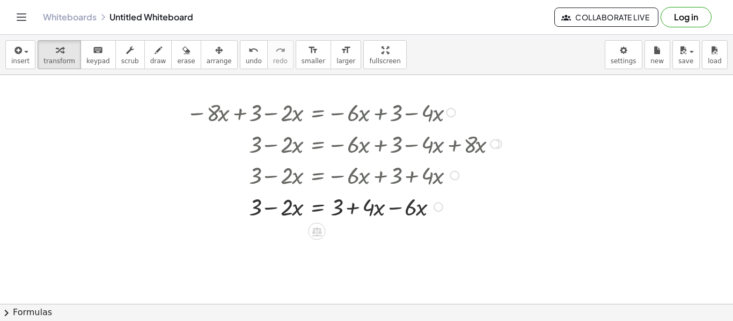
click at [393, 208] on div at bounding box center [345, 206] width 329 height 32
click at [316, 208] on div "+ 3 − · 2 · x = − · 6 · x + 3 4 · x + ·" at bounding box center [316, 208] width 0 height 0
click at [294, 208] on div at bounding box center [345, 206] width 329 height 32
drag, startPoint x: 375, startPoint y: 206, endPoint x: 293, endPoint y: 206, distance: 82.1
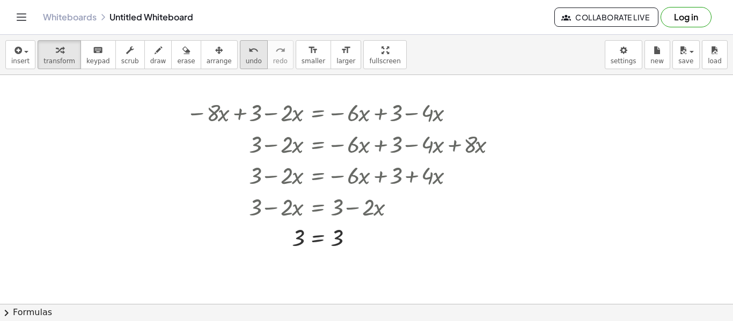
click at [248, 55] on icon "undo" at bounding box center [253, 50] width 10 height 13
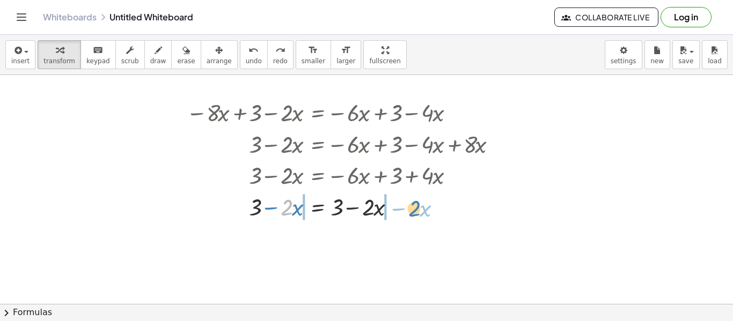
drag, startPoint x: 291, startPoint y: 210, endPoint x: 419, endPoint y: 211, distance: 127.7
click at [419, 211] on div at bounding box center [345, 206] width 415 height 32
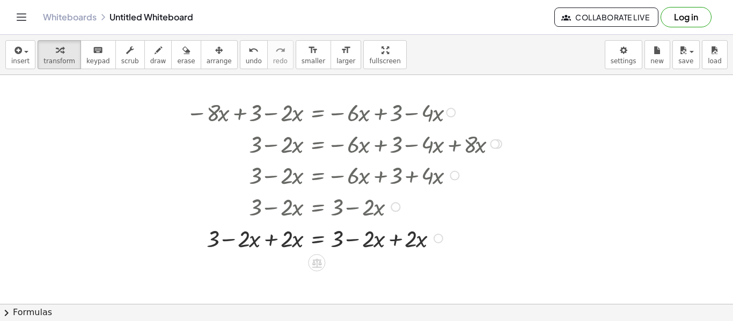
click at [276, 239] on div at bounding box center [345, 238] width 329 height 32
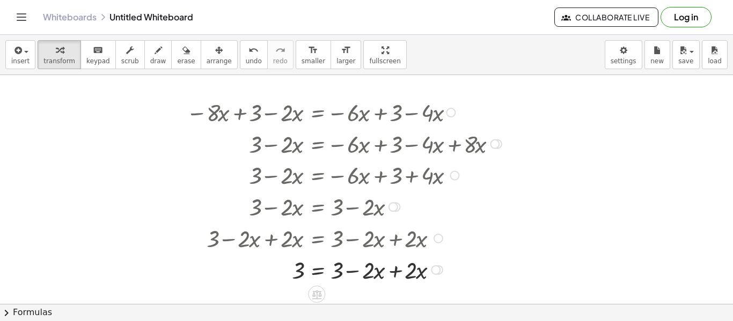
click at [391, 278] on div at bounding box center [345, 270] width 329 height 32
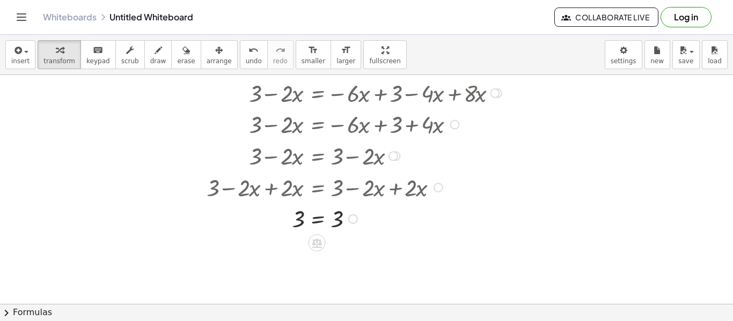
scroll to position [1669, 0]
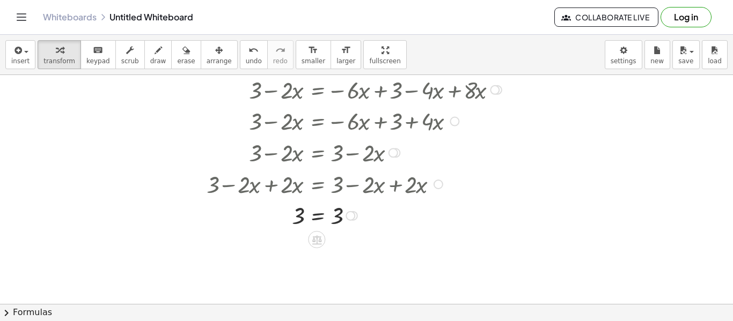
click at [335, 217] on div at bounding box center [345, 215] width 329 height 31
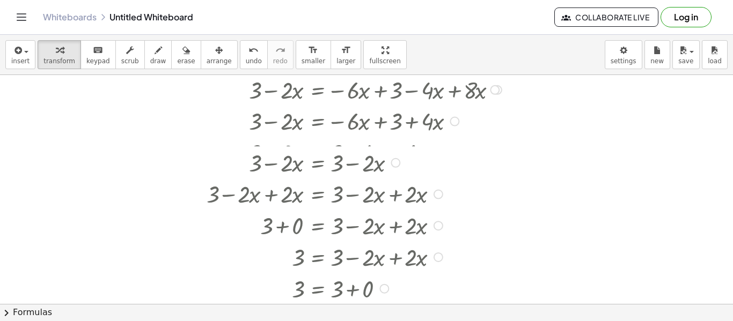
drag, startPoint x: 351, startPoint y: 215, endPoint x: 377, endPoint y: 344, distance: 131.7
click at [377, 321] on html "Graspable Math Activities Get Started Activity Bank Assigned Work Classes White…" at bounding box center [366, 160] width 733 height 321
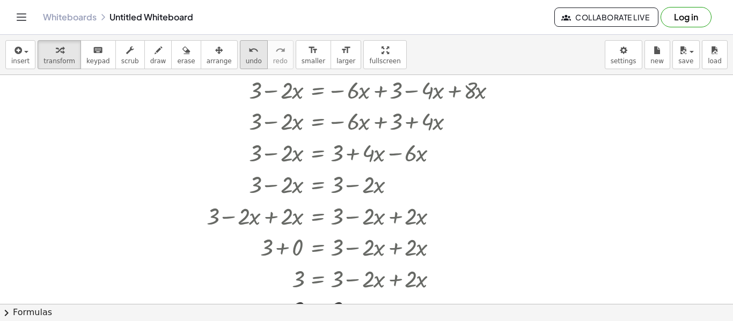
click at [246, 50] on div "undo" at bounding box center [254, 49] width 16 height 13
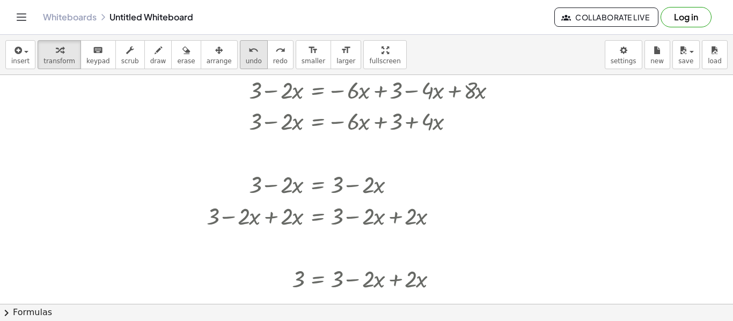
click at [246, 50] on div "undo" at bounding box center [254, 49] width 16 height 13
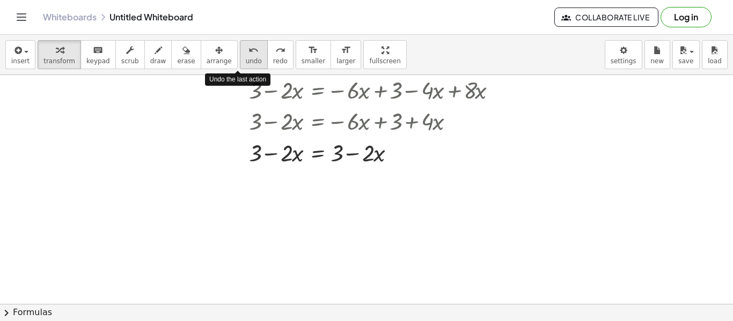
click at [246, 50] on div "undo" at bounding box center [254, 49] width 16 height 13
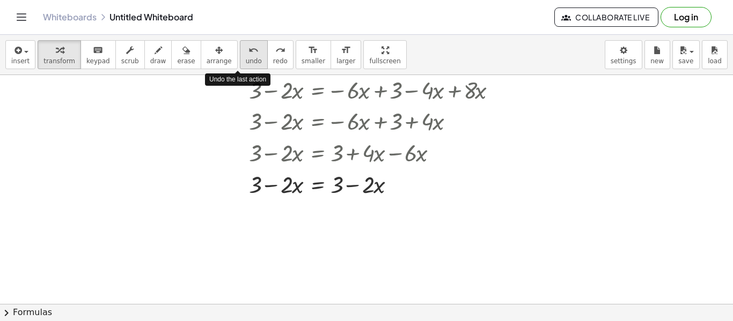
click at [246, 50] on div "undo" at bounding box center [254, 49] width 16 height 13
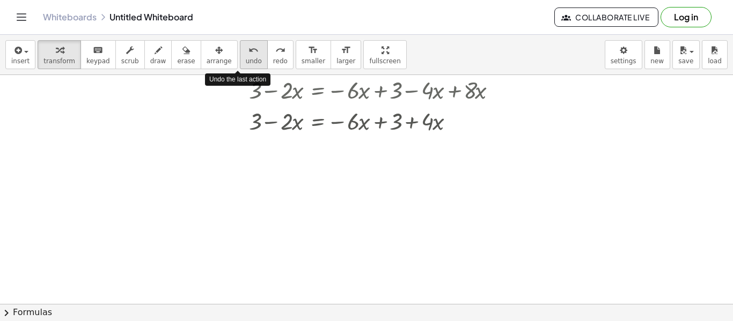
click at [246, 50] on div "undo" at bounding box center [254, 49] width 16 height 13
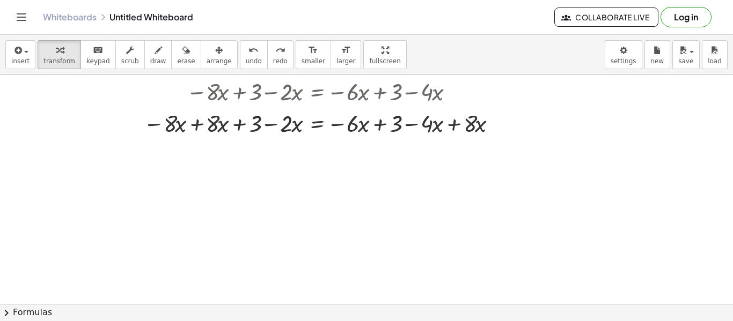
scroll to position [1620, 0]
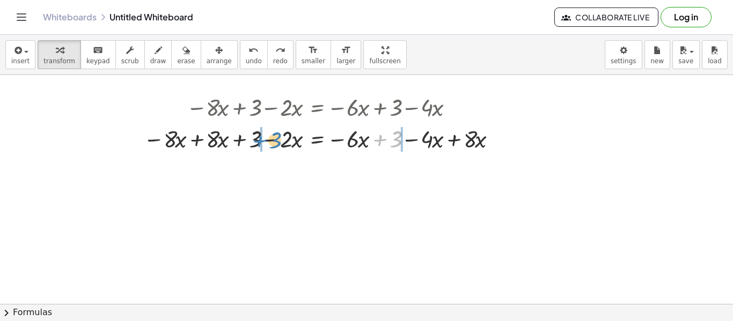
drag, startPoint x: 386, startPoint y: 140, endPoint x: 265, endPoint y: 141, distance: 120.7
click at [265, 141] on div at bounding box center [322, 138] width 369 height 32
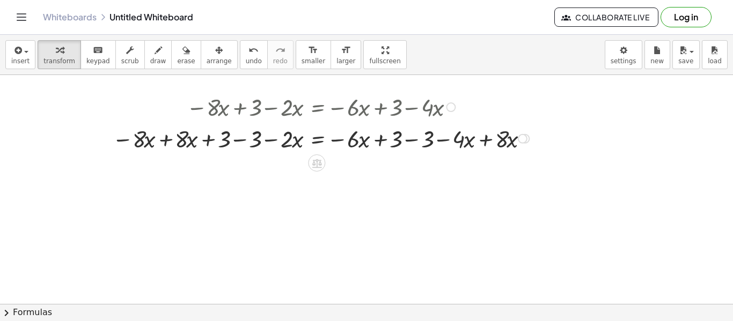
click at [413, 138] on div at bounding box center [322, 138] width 431 height 32
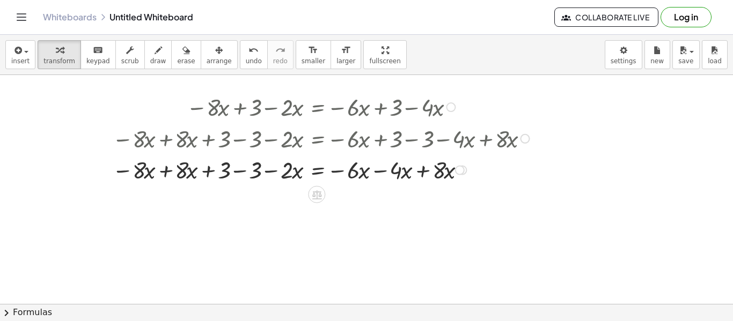
click at [171, 171] on div at bounding box center [322, 169] width 431 height 32
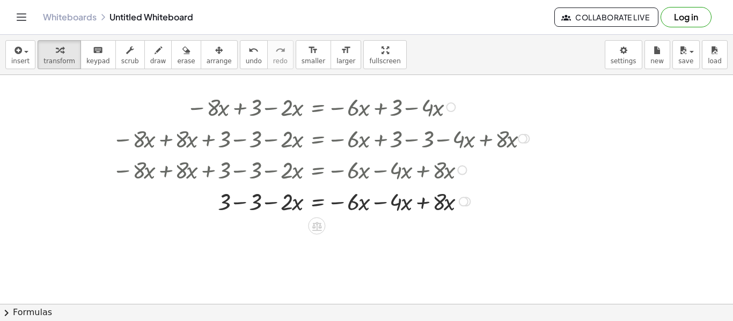
click at [242, 204] on div at bounding box center [322, 201] width 431 height 32
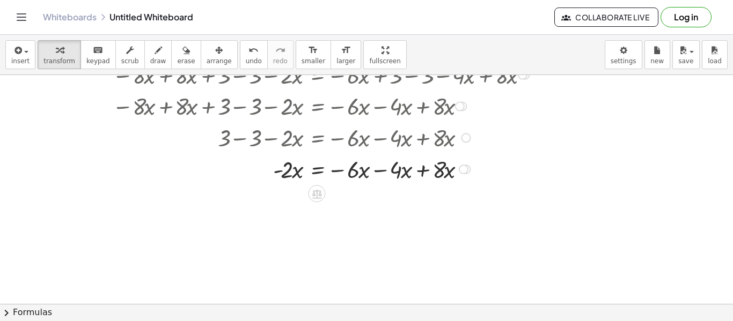
scroll to position [1684, 0]
click at [423, 171] on div at bounding box center [322, 168] width 431 height 32
click at [316, 169] on div "· 2 · x = − · 6 · x − · 4 · x + · 8 · x -" at bounding box center [316, 169] width 0 height 0
click at [378, 167] on div at bounding box center [322, 168] width 431 height 32
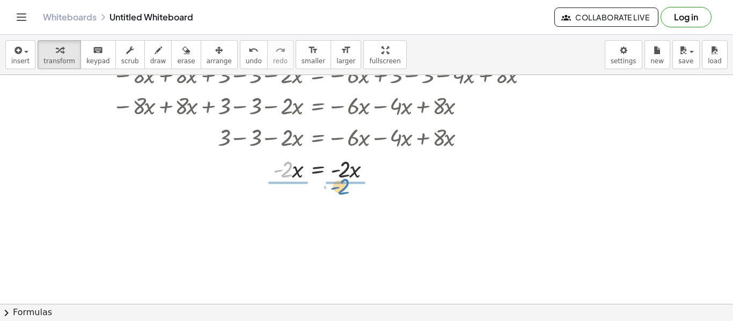
drag, startPoint x: 286, startPoint y: 171, endPoint x: 346, endPoint y: 188, distance: 62.0
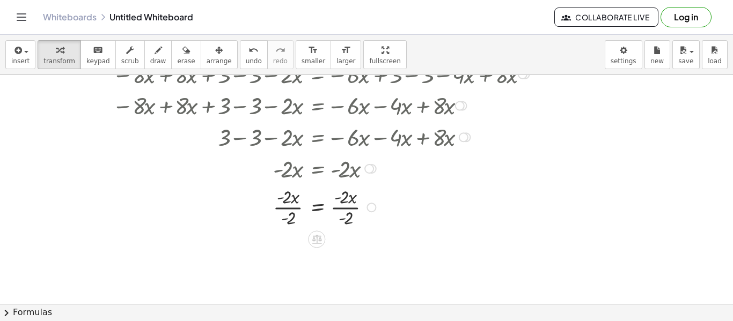
click at [292, 205] on div at bounding box center [322, 207] width 431 height 46
click at [342, 253] on div at bounding box center [322, 253] width 431 height 46
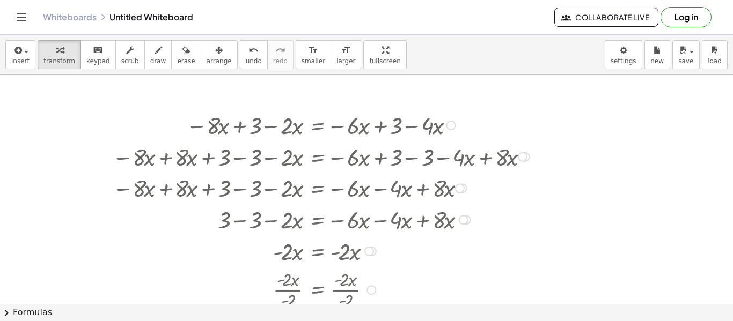
scroll to position [1600, 0]
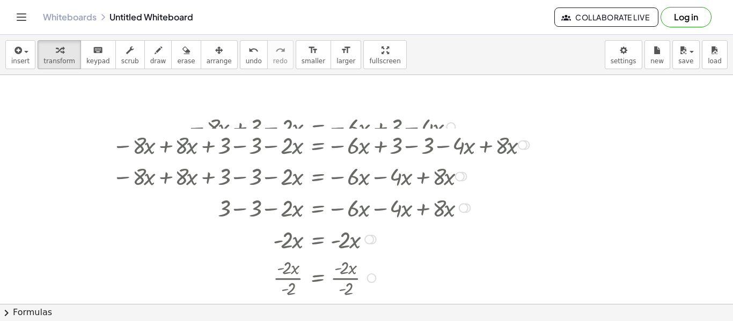
drag, startPoint x: 521, startPoint y: 160, endPoint x: 506, endPoint y: 164, distance: 15.5
click at [316, 127] on div "− · 8 · x + 3 − · 2 · x = − · 6 · x + 3 − · 4 · x − · 8 · x + · 8 · x + 3 − · 2…" at bounding box center [316, 127] width 0 height 0
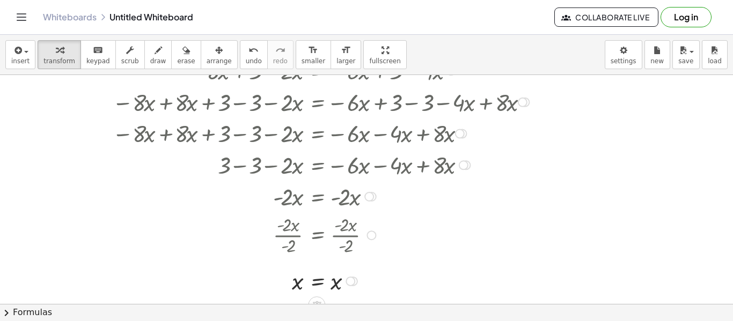
scroll to position [1660, 0]
